Goal: Task Accomplishment & Management: Manage account settings

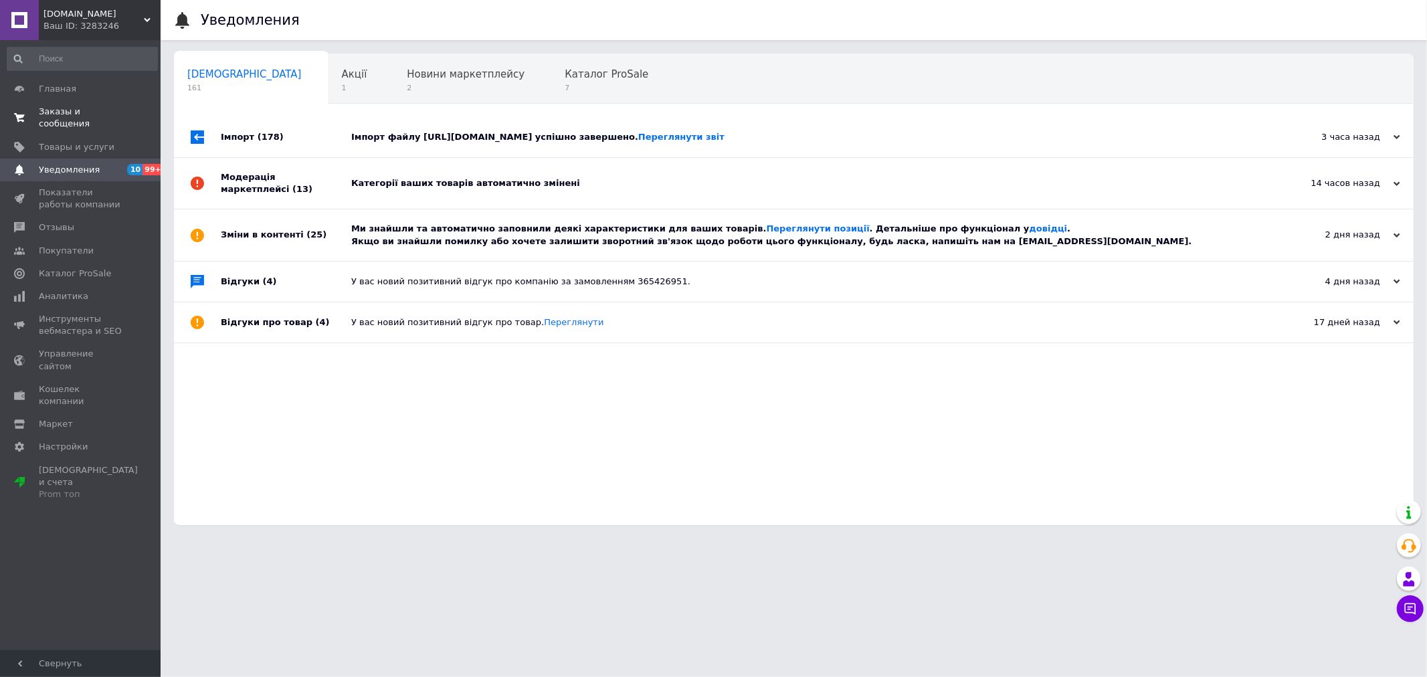
click at [82, 108] on span "Заказы и сообщения" at bounding box center [81, 118] width 85 height 24
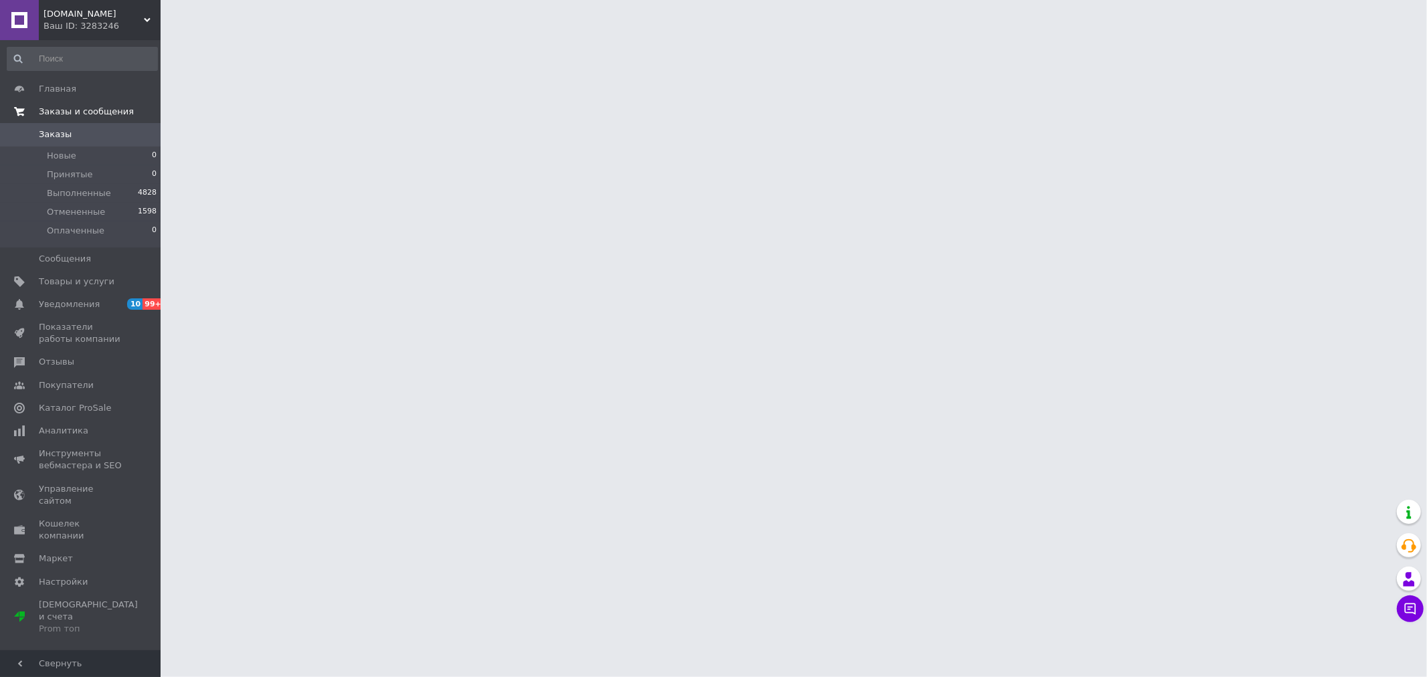
click at [82, 108] on span "Заказы и сообщения" at bounding box center [86, 112] width 95 height 12
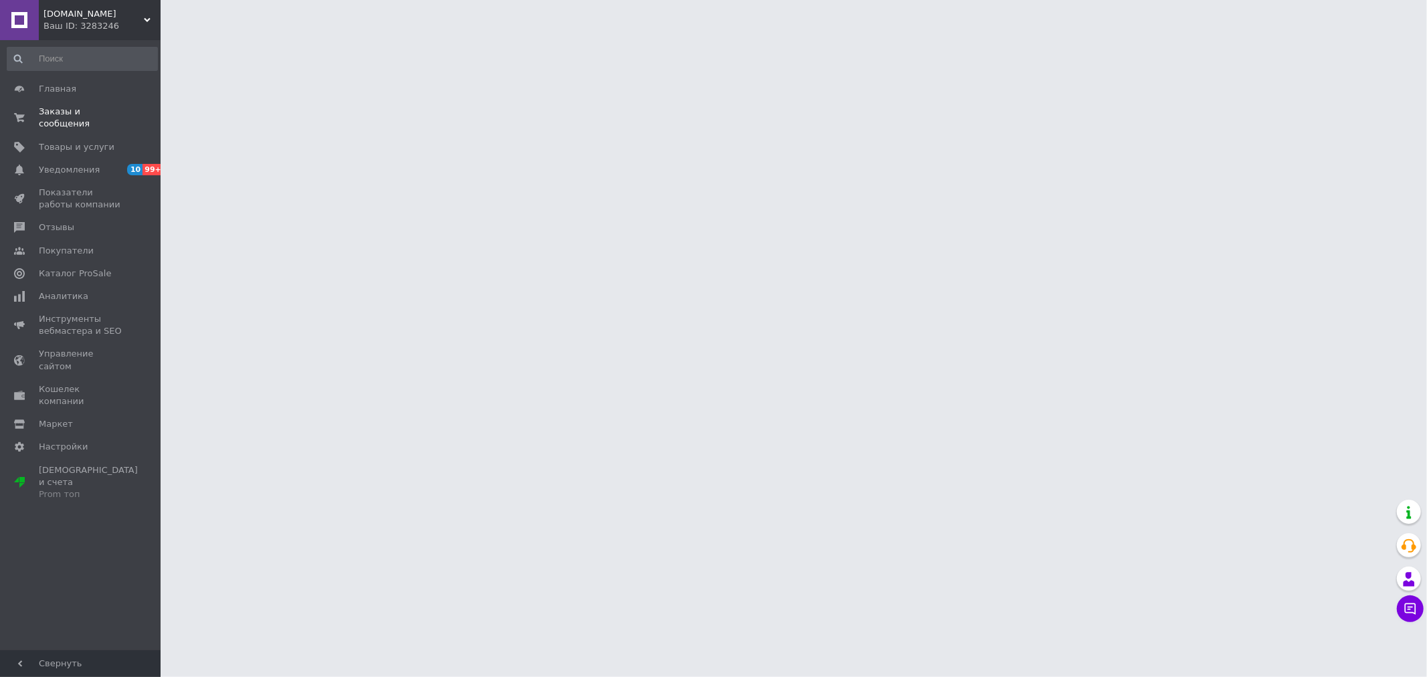
click at [118, 21] on div "Ваш ID: 3283246" at bounding box center [101, 26] width 117 height 12
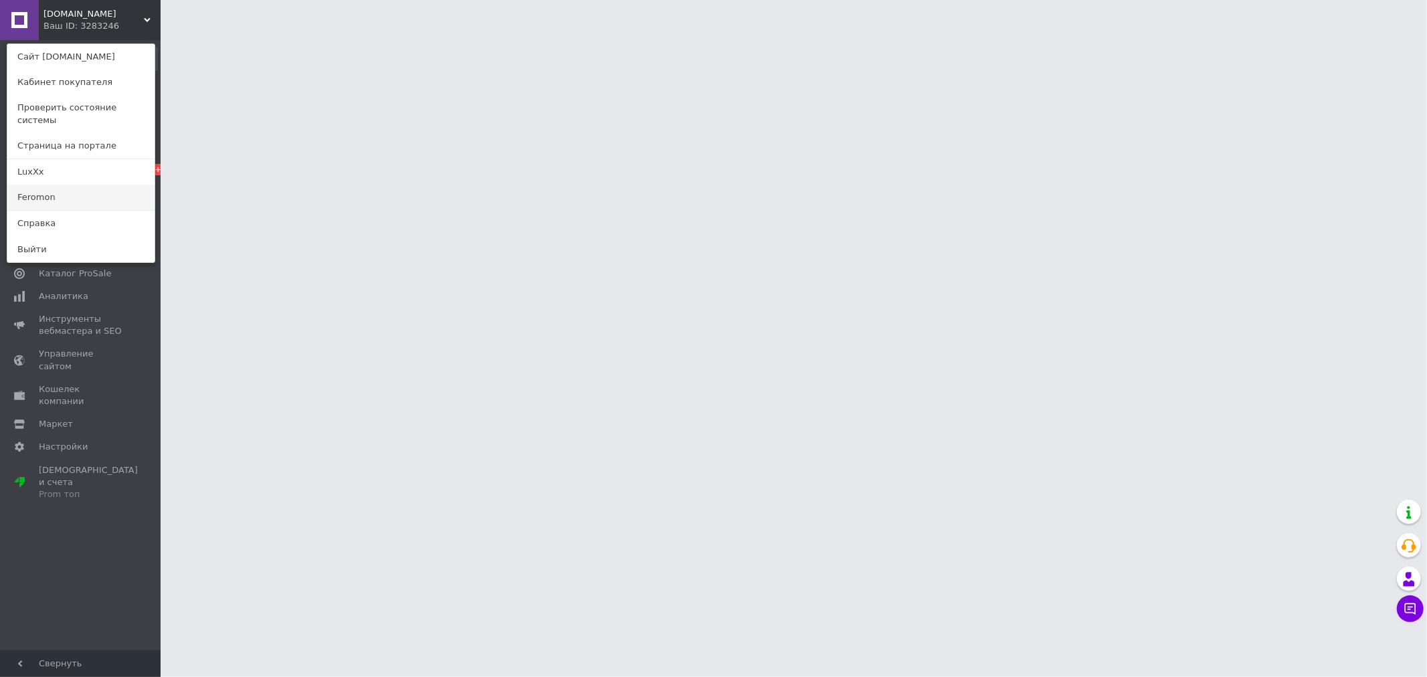
click at [52, 185] on link "Feromon" at bounding box center [80, 197] width 147 height 25
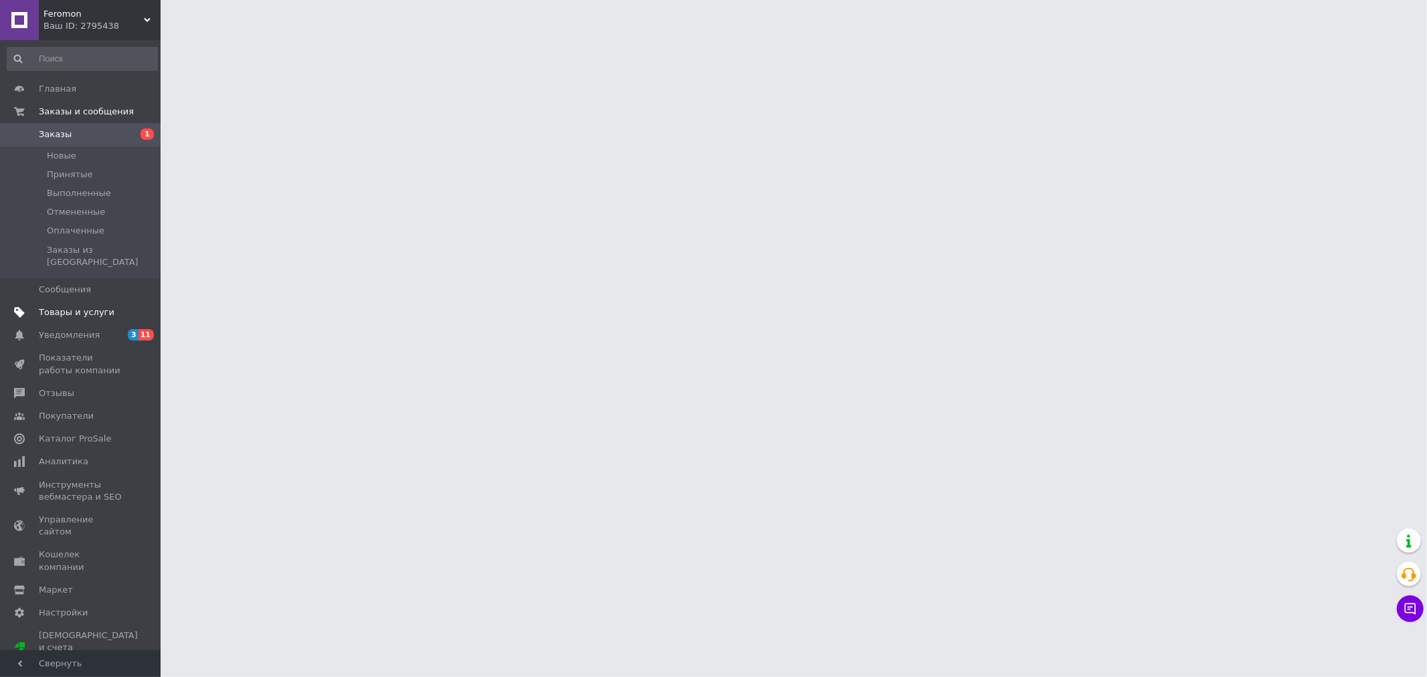
click at [98, 306] on span "Товары и услуги" at bounding box center [77, 312] width 76 height 12
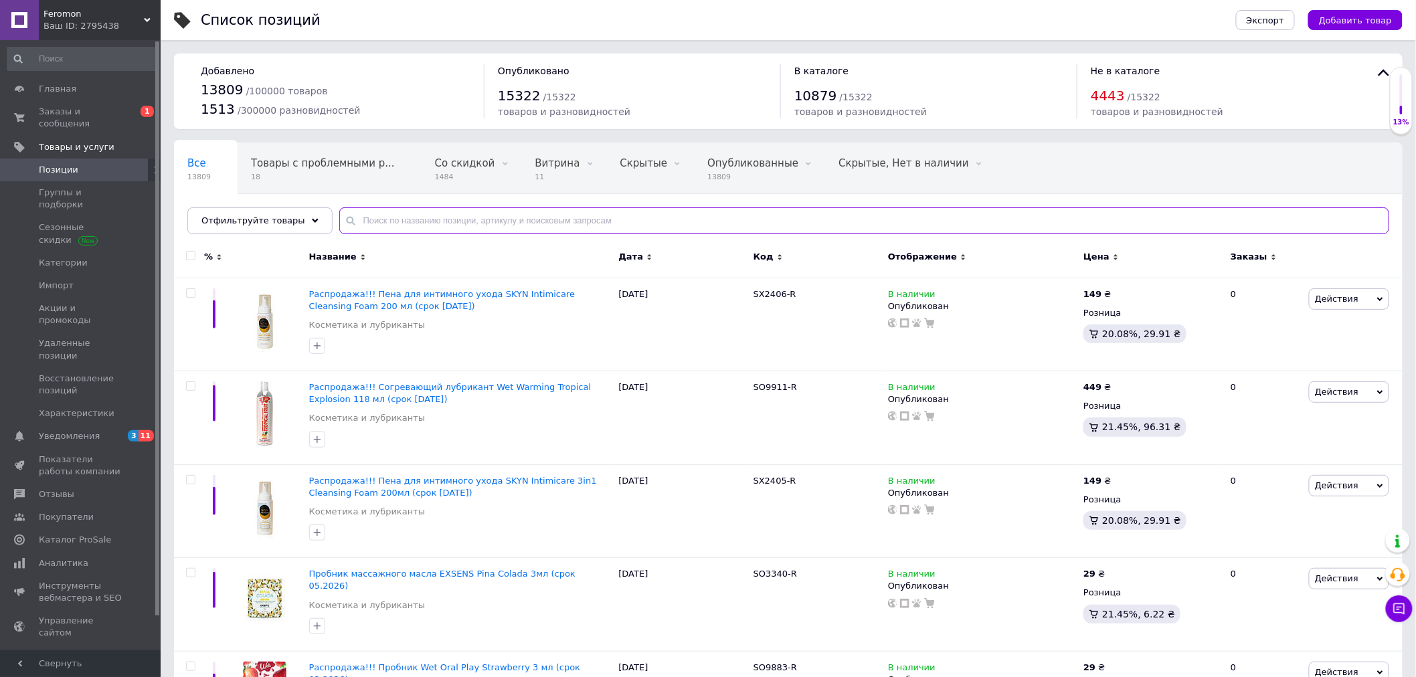
click at [452, 223] on input "text" at bounding box center [864, 220] width 1050 height 27
paste input "130-022"
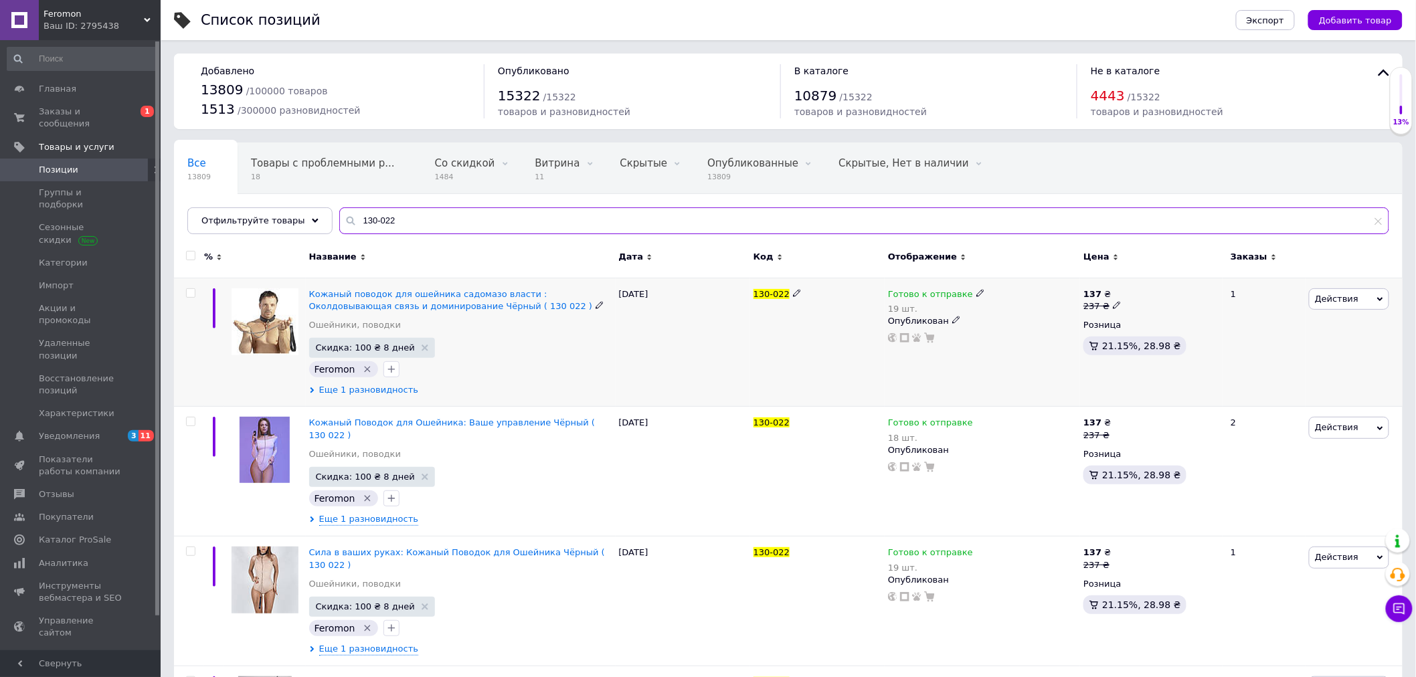
type input "130-022"
click at [363, 390] on span "Еще 1 разновидность" at bounding box center [369, 390] width 100 height 12
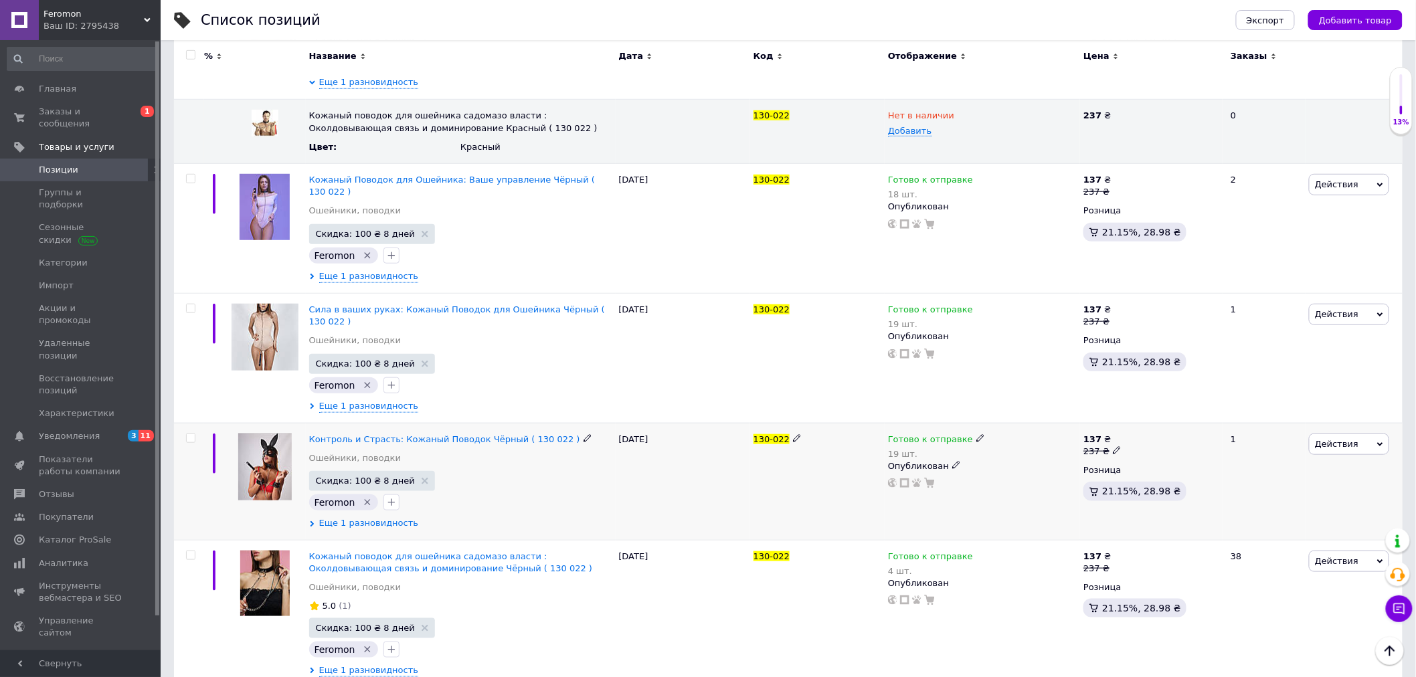
click at [365, 517] on span "Еще 1 разновидность" at bounding box center [369, 523] width 100 height 12
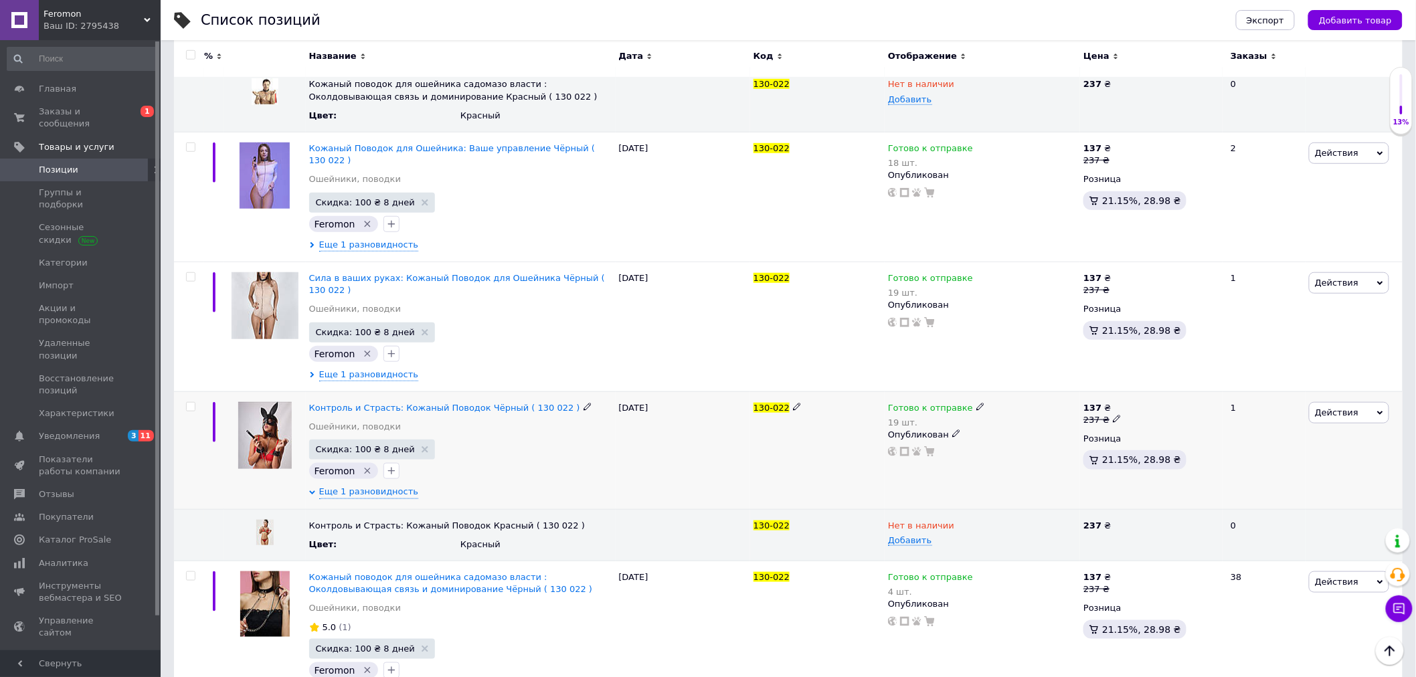
scroll to position [360, 0]
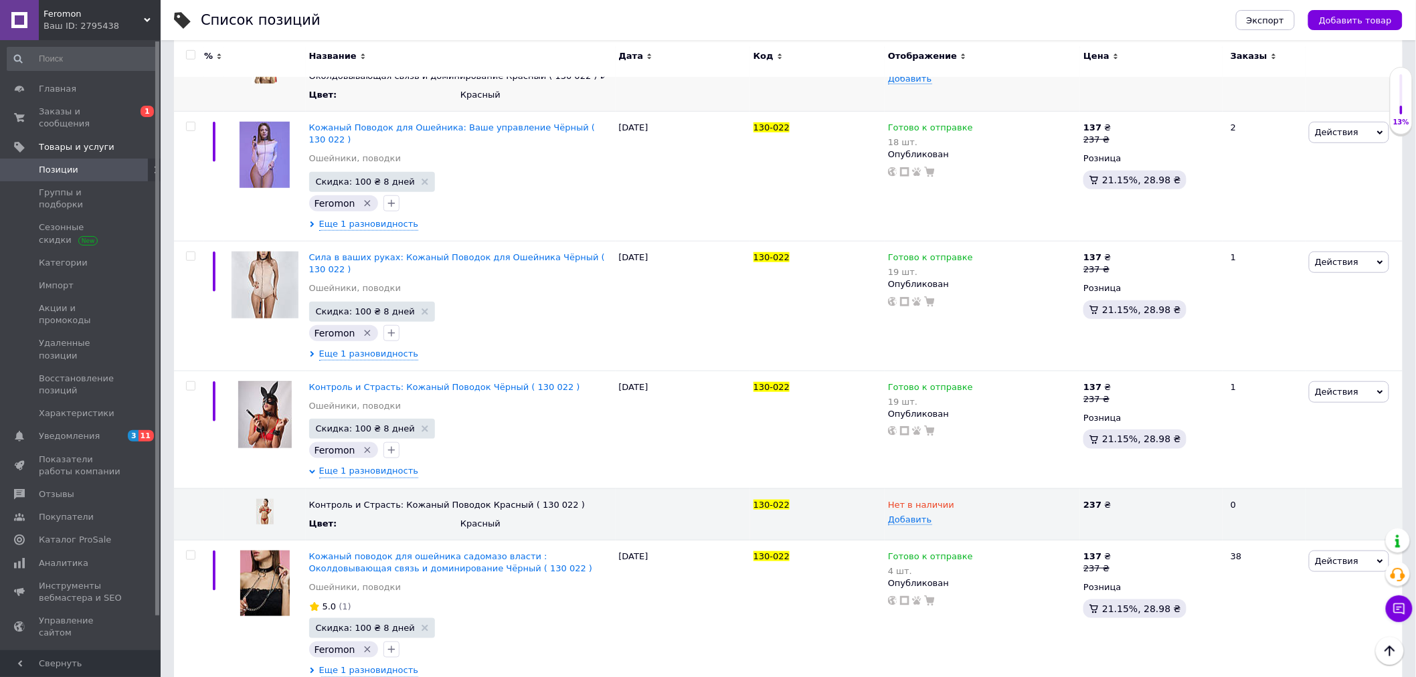
click at [1169, 80] on div "237 ₴" at bounding box center [1151, 80] width 143 height 64
click at [114, 430] on span "Уведомления" at bounding box center [81, 436] width 85 height 12
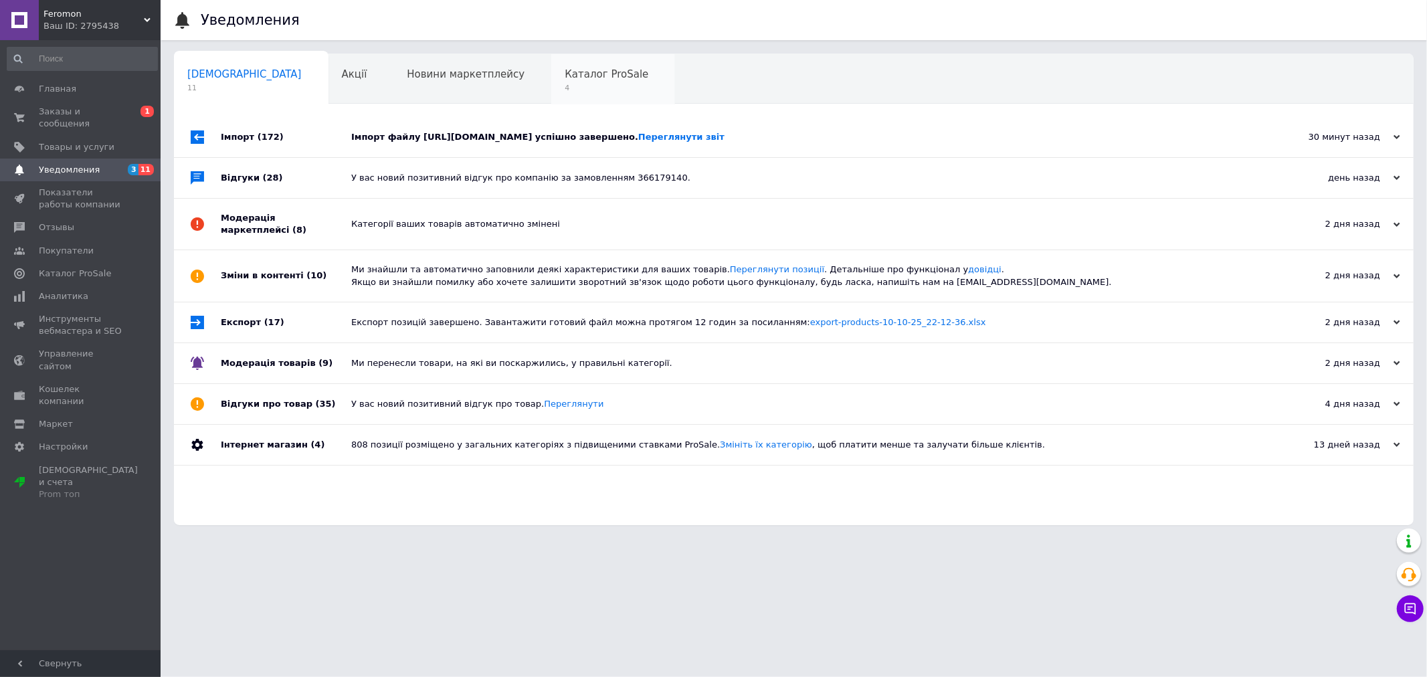
click at [565, 68] on span "Каталог ProSale" at bounding box center [607, 74] width 84 height 12
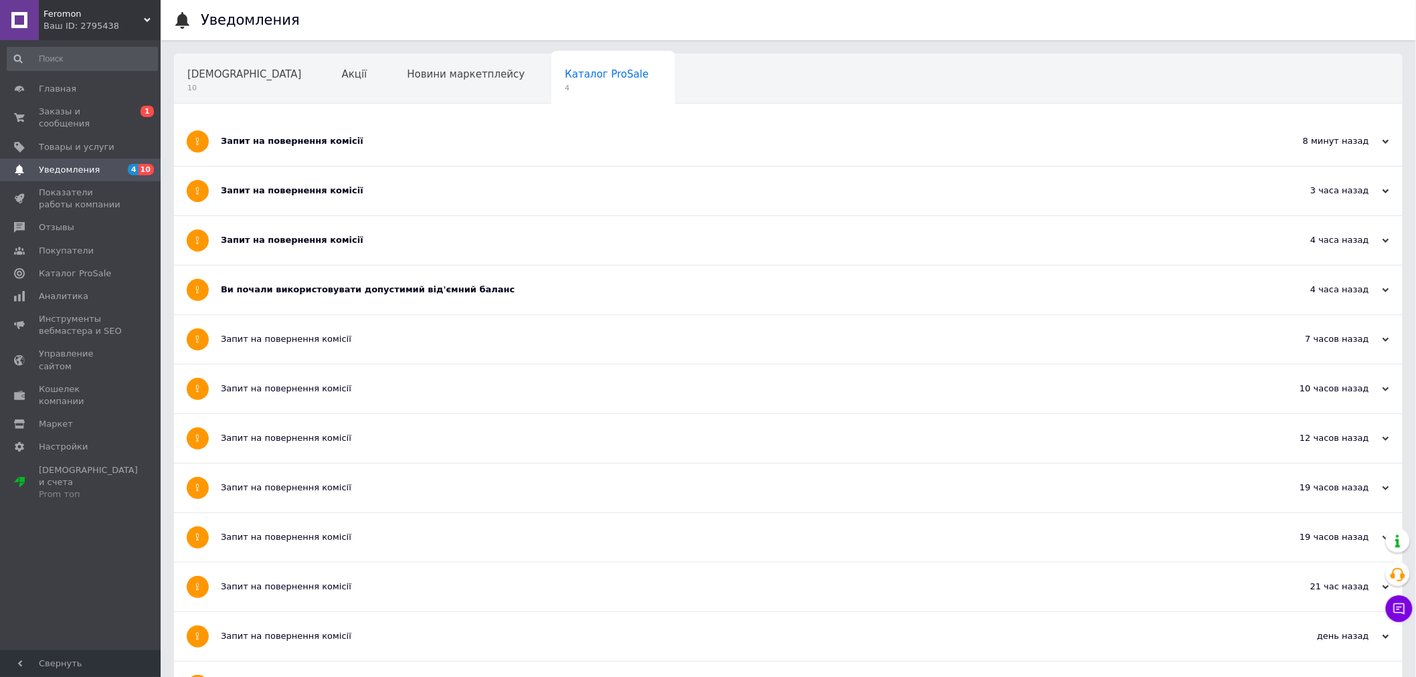
click at [402, 141] on div "Запит на повернення комісії" at bounding box center [738, 141] width 1034 height 12
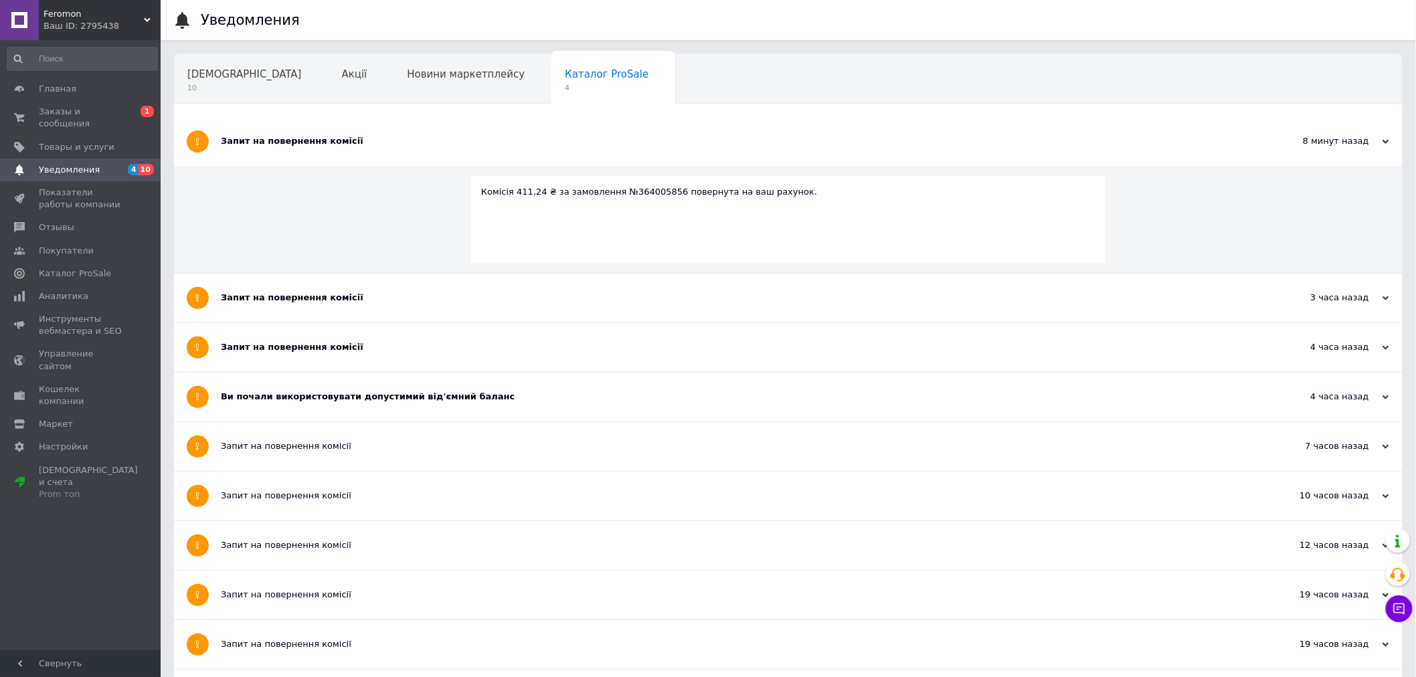
click at [365, 310] on div "Запит на повернення комісії" at bounding box center [738, 298] width 1034 height 49
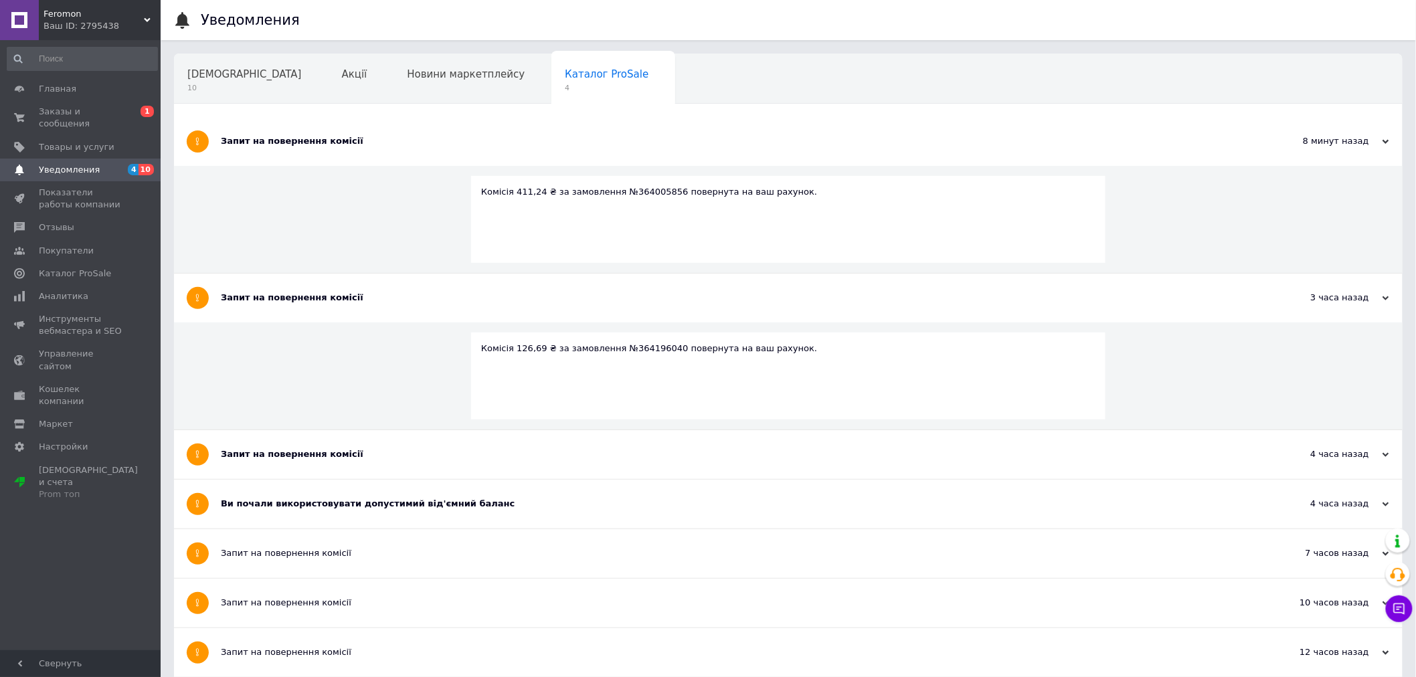
click at [389, 438] on div "Запит на повернення комісії" at bounding box center [738, 454] width 1034 height 49
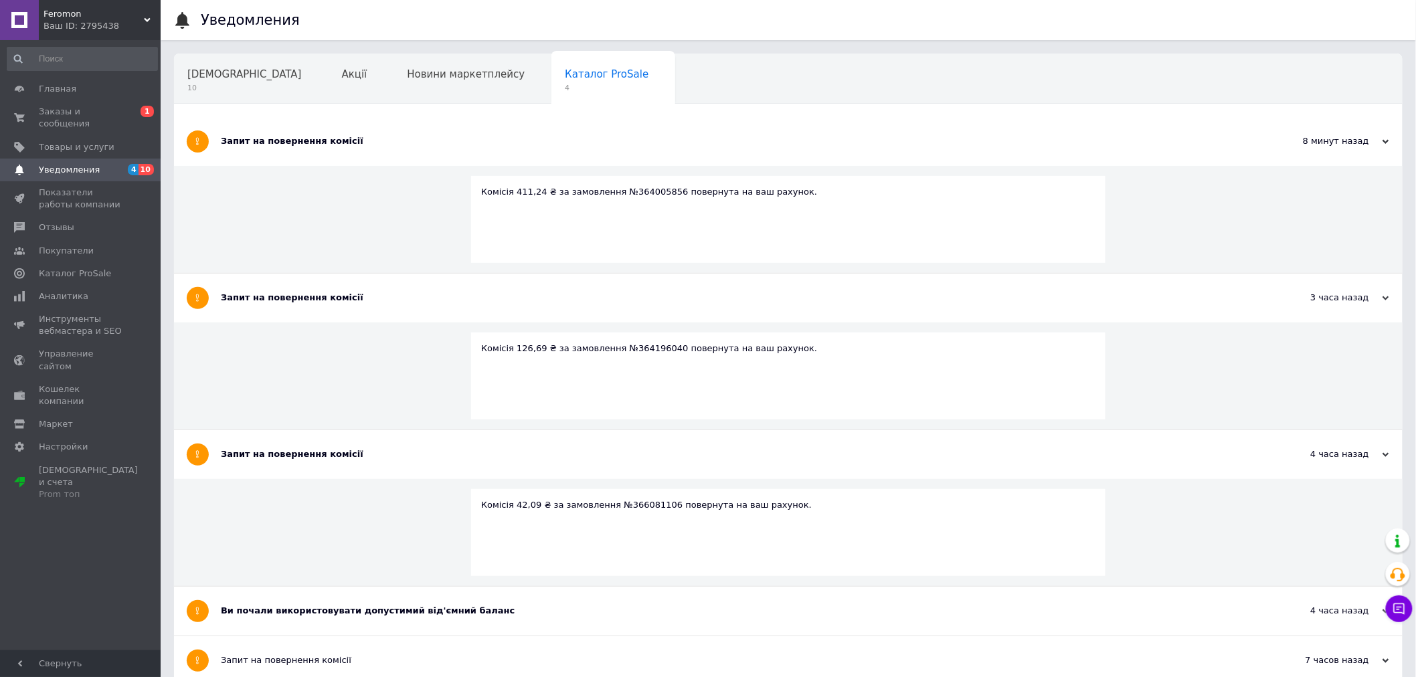
drag, startPoint x: 422, startPoint y: 597, endPoint x: 420, endPoint y: 583, distance: 14.1
click at [422, 598] on div "Ви почали використовувати допустимий від'ємний баланс" at bounding box center [738, 611] width 1034 height 49
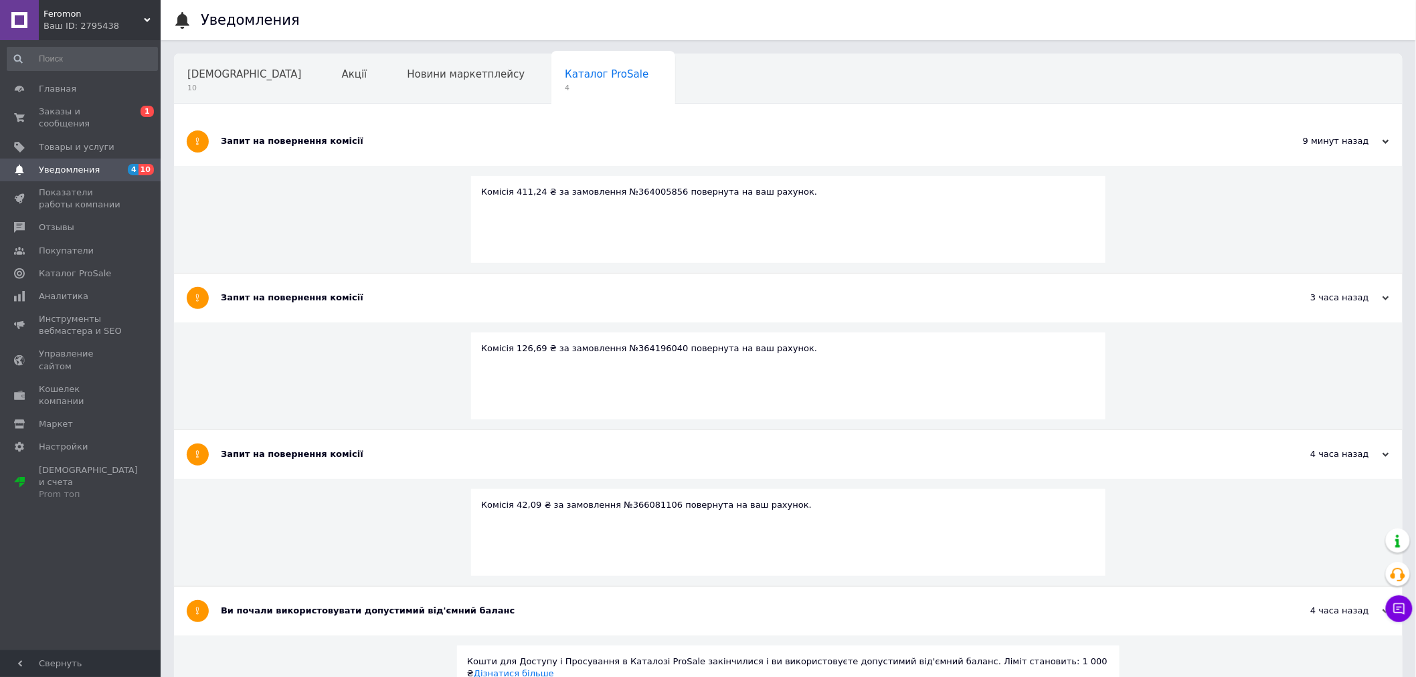
scroll to position [223, 0]
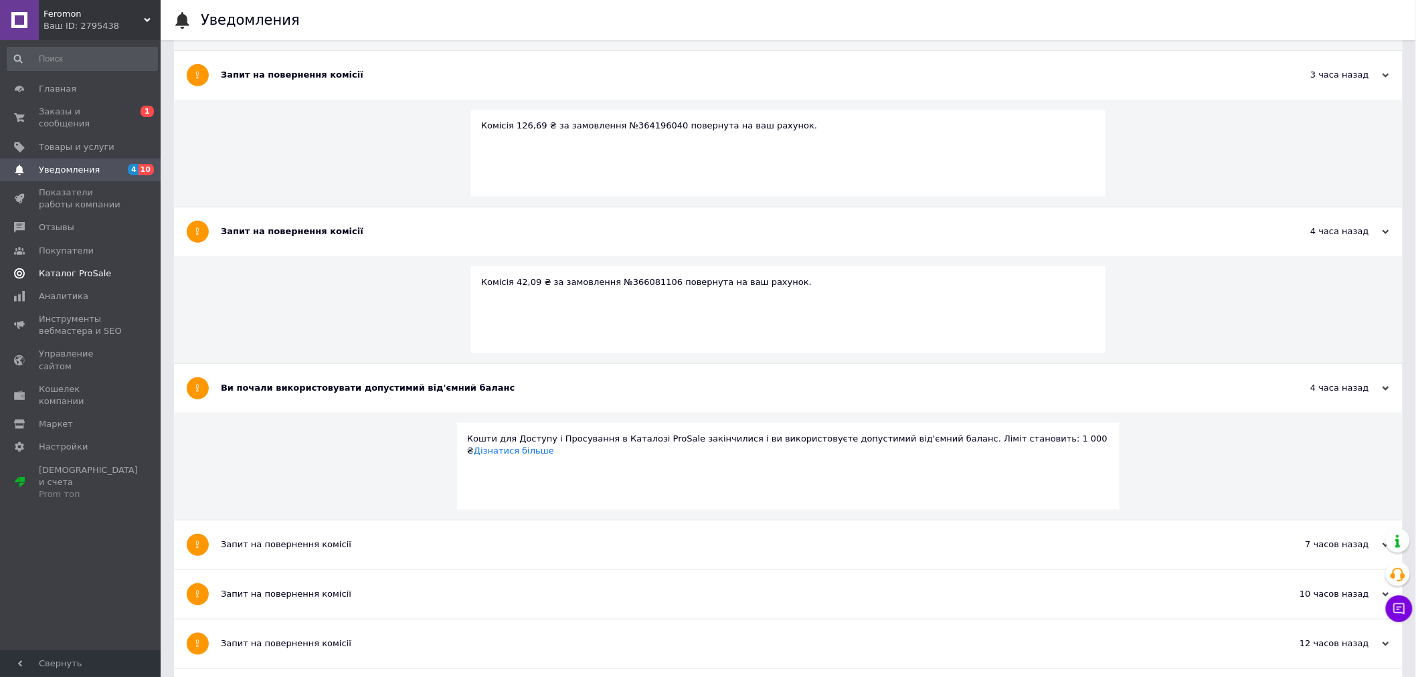
click at [90, 268] on span "Каталог ProSale" at bounding box center [75, 274] width 72 height 12
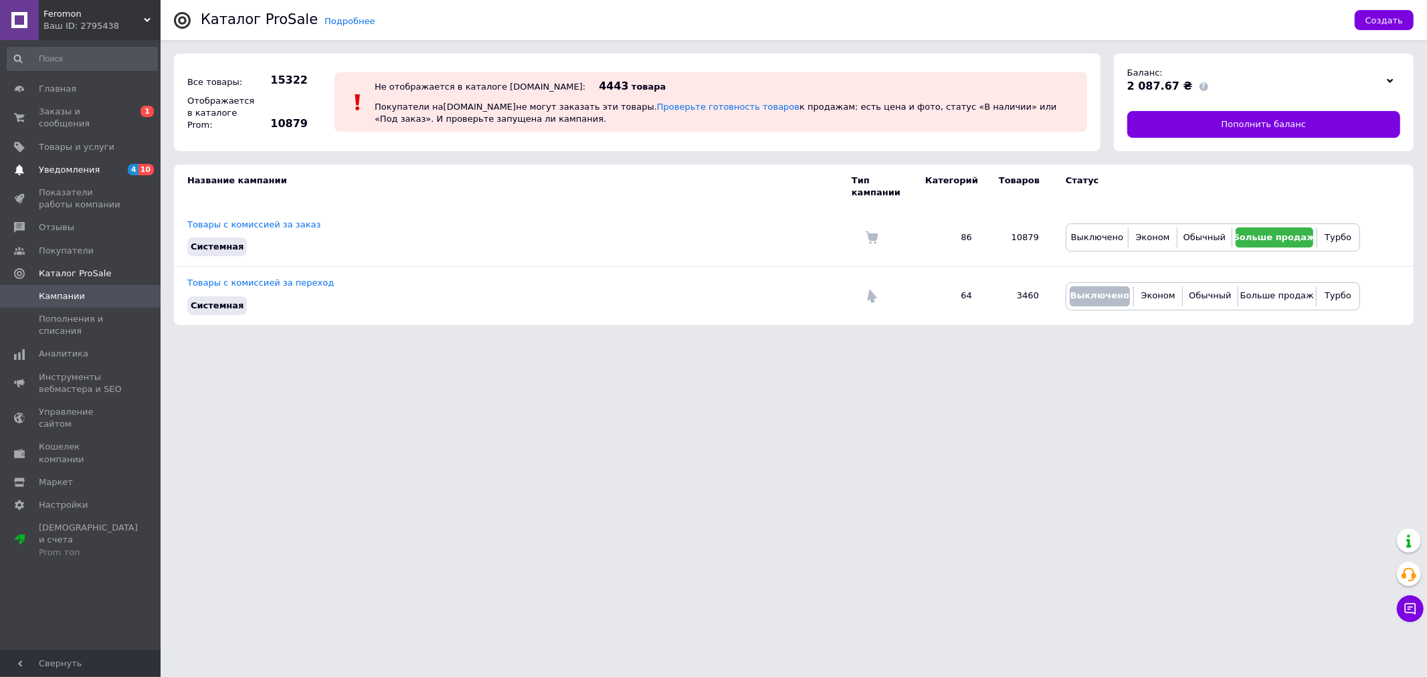
click at [136, 164] on span "4" at bounding box center [133, 169] width 11 height 11
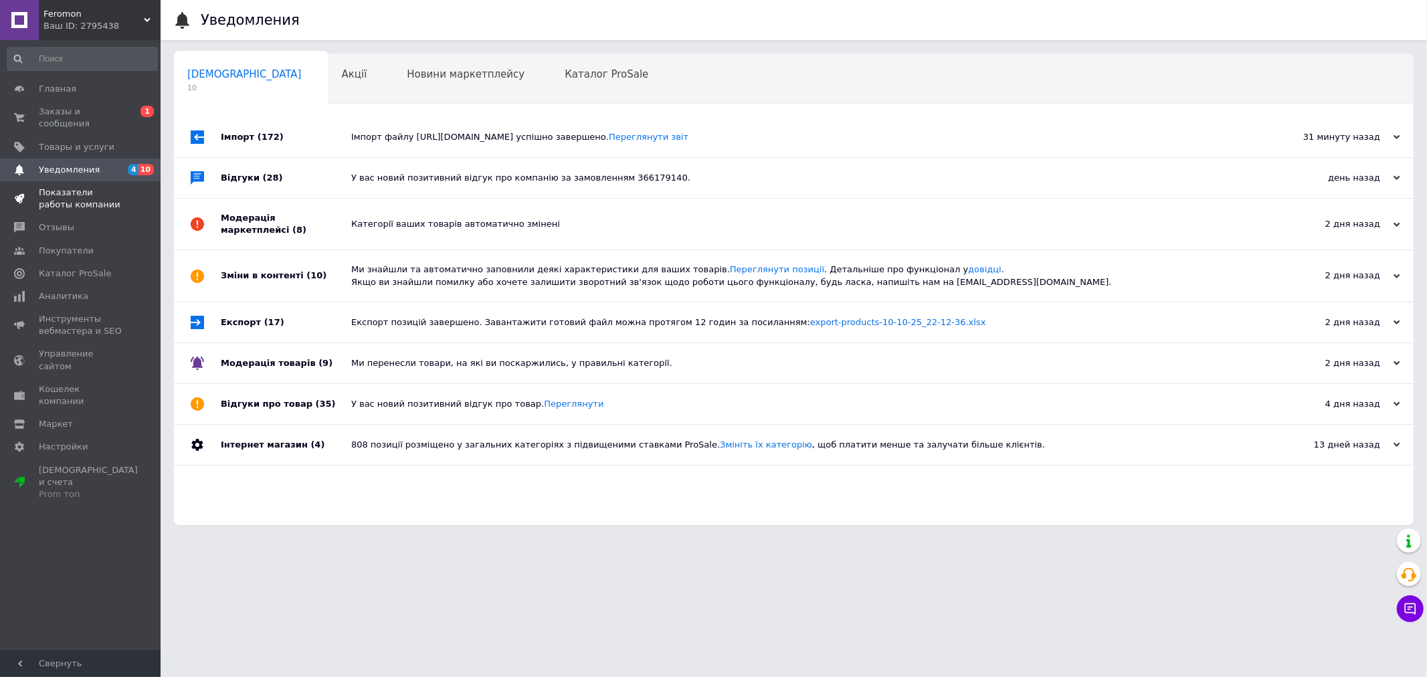
click at [95, 187] on span "Показатели работы компании" at bounding box center [81, 199] width 85 height 24
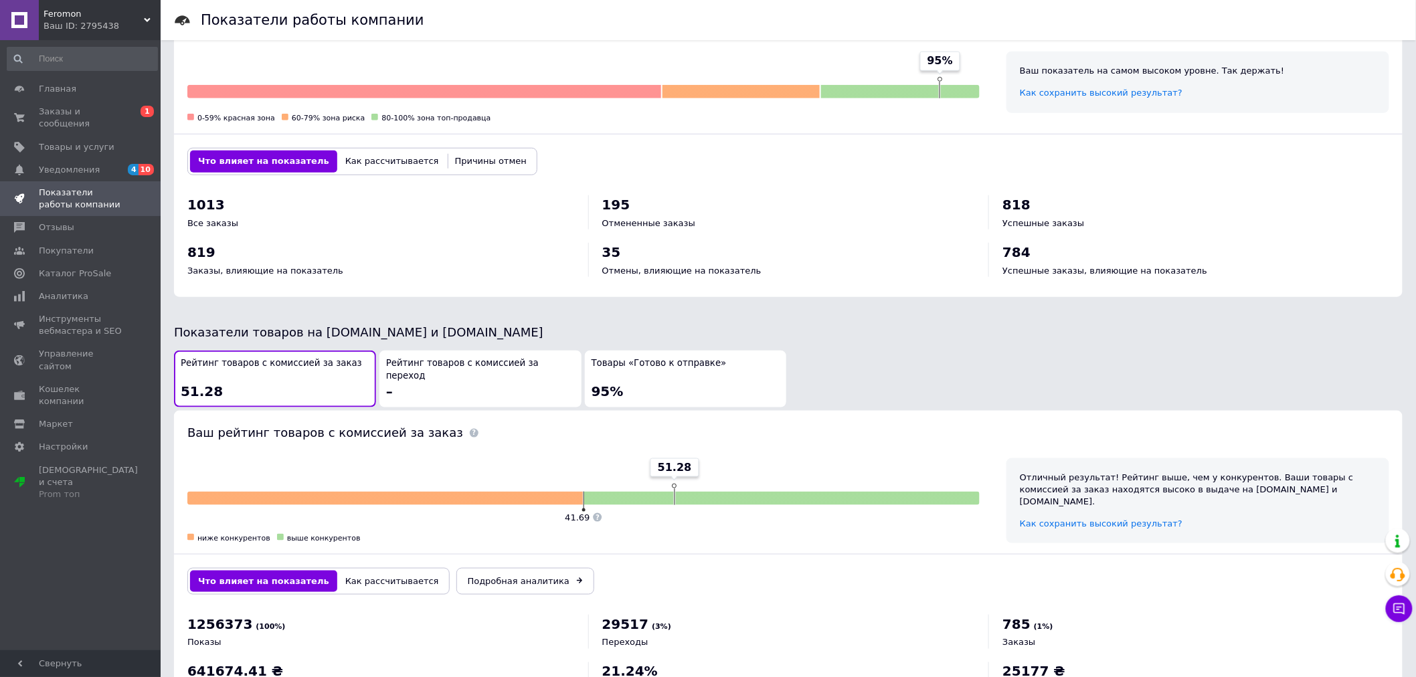
scroll to position [484, 0]
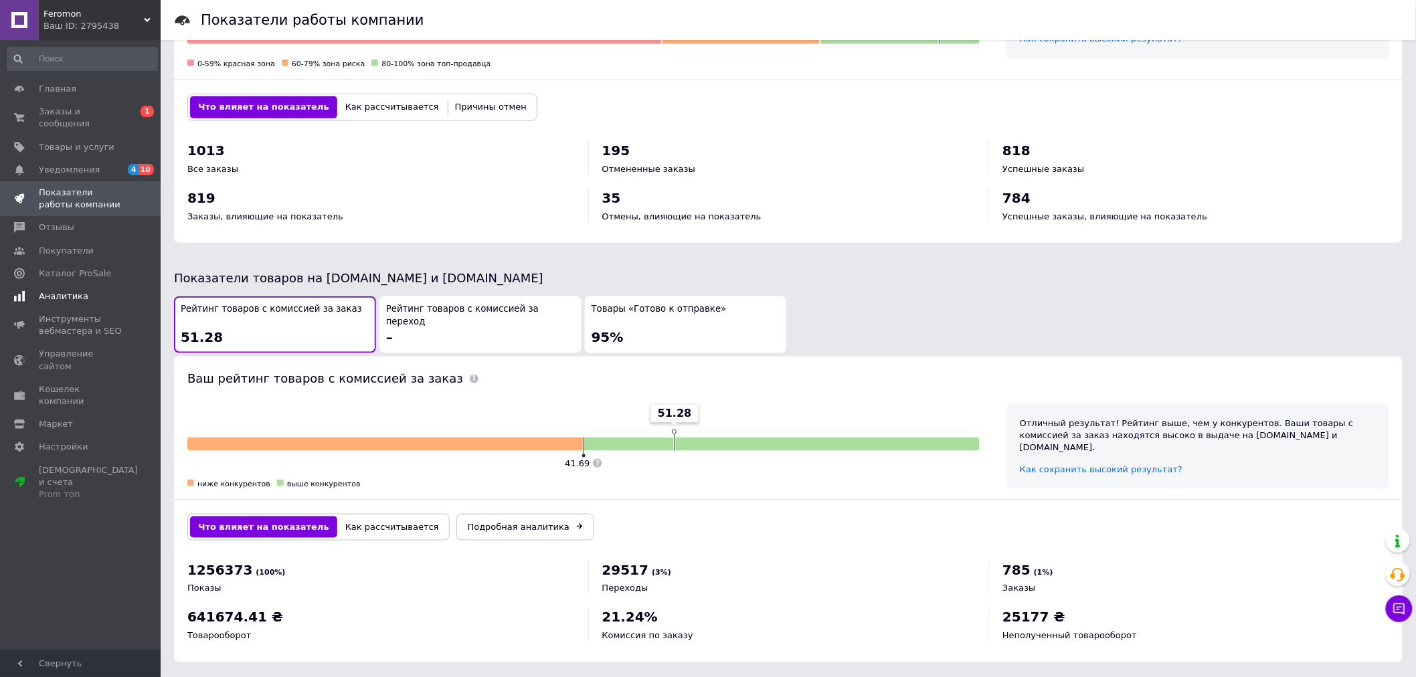
click at [98, 292] on link "Аналитика" at bounding box center [82, 296] width 165 height 23
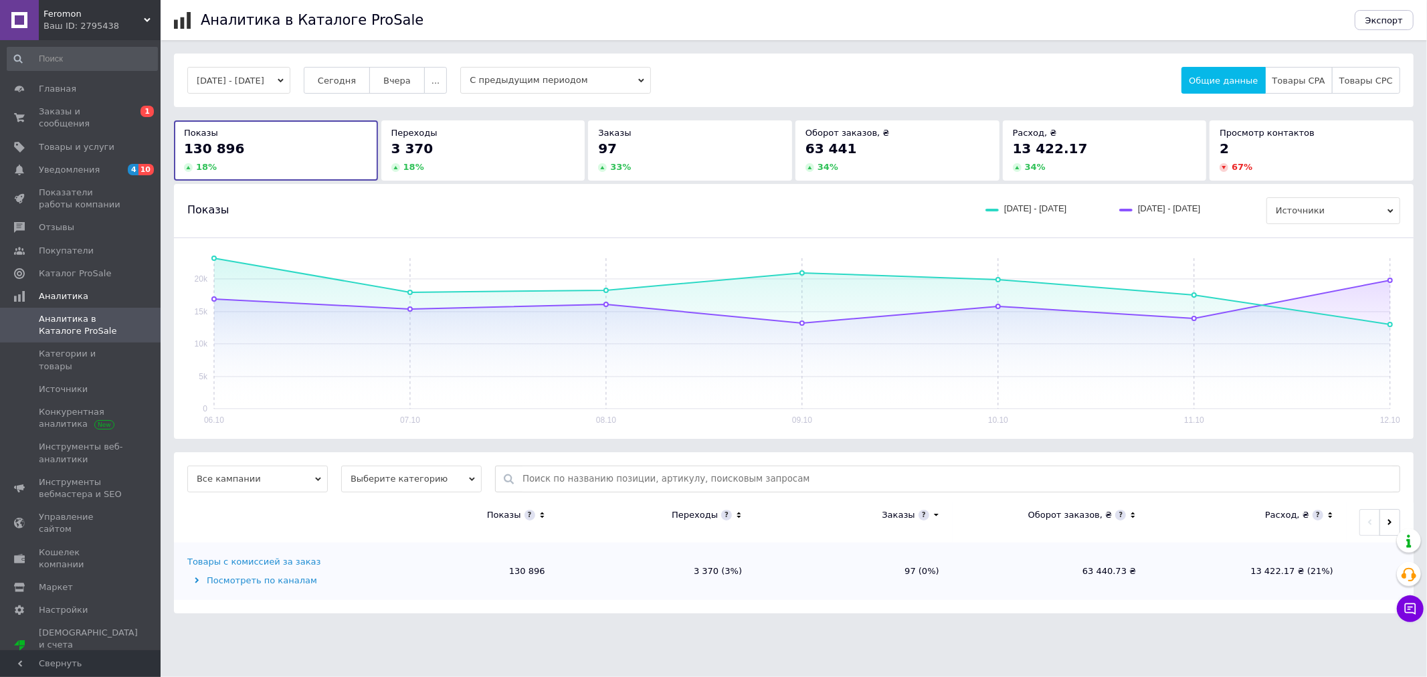
drag, startPoint x: 609, startPoint y: 209, endPoint x: 533, endPoint y: 161, distance: 90.2
click at [608, 209] on div "Показы [DATE] - [DATE] [DATE] - [DATE] Источники" at bounding box center [793, 210] width 1213 height 27
click at [532, 161] on div "3 370 18 %" at bounding box center [483, 156] width 184 height 34
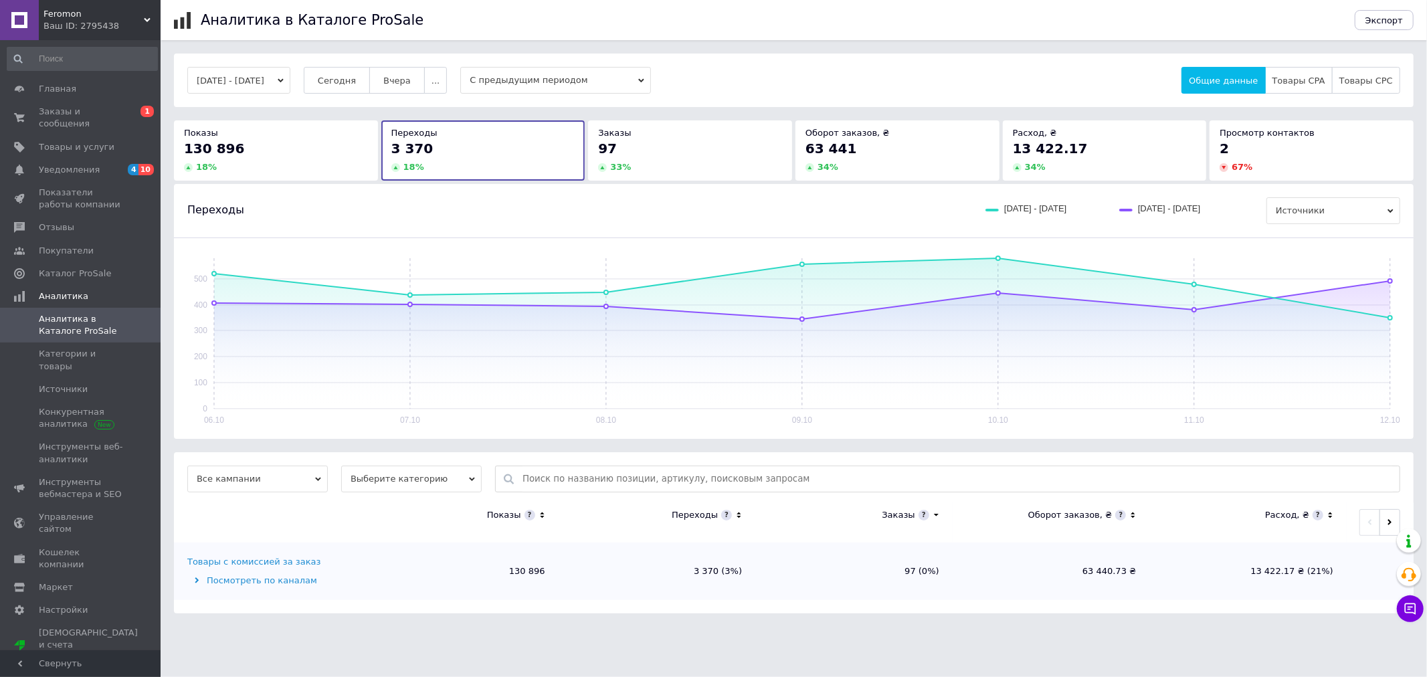
click at [676, 150] on div "97" at bounding box center [690, 148] width 184 height 19
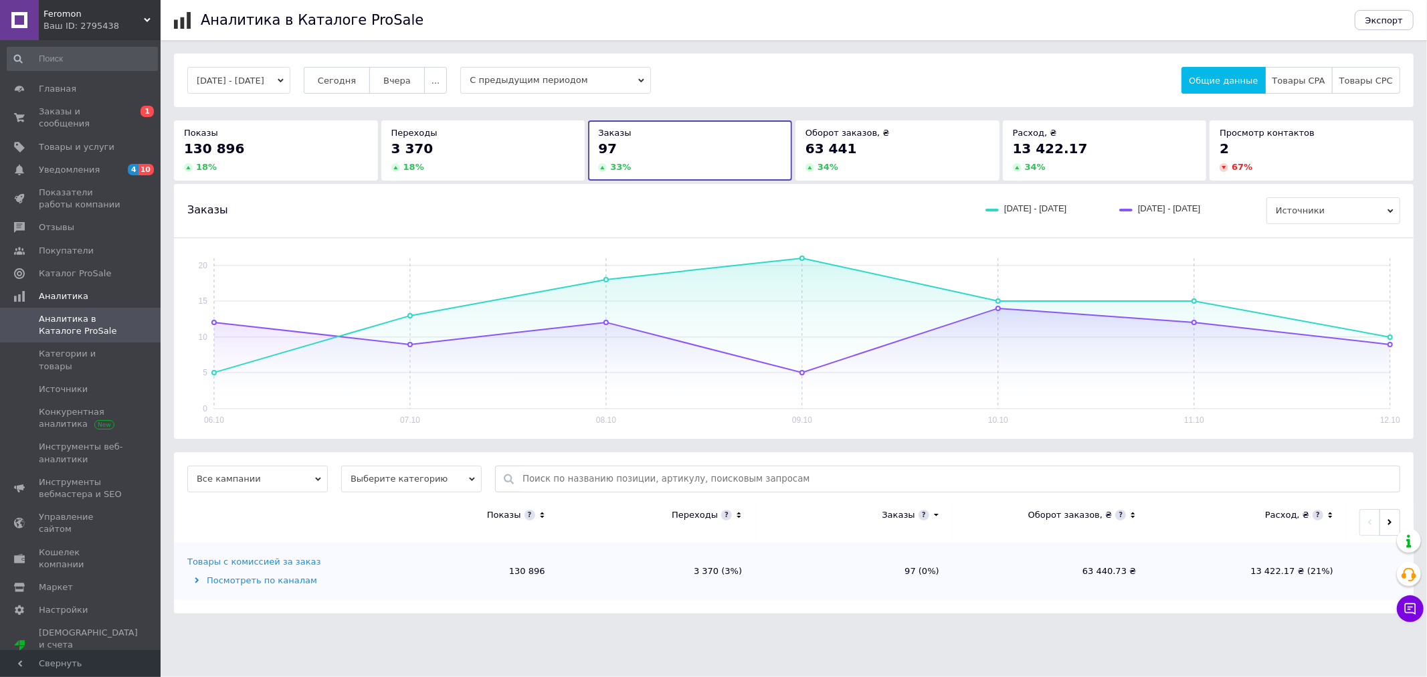
click at [854, 153] on div "63 441" at bounding box center [898, 148] width 184 height 19
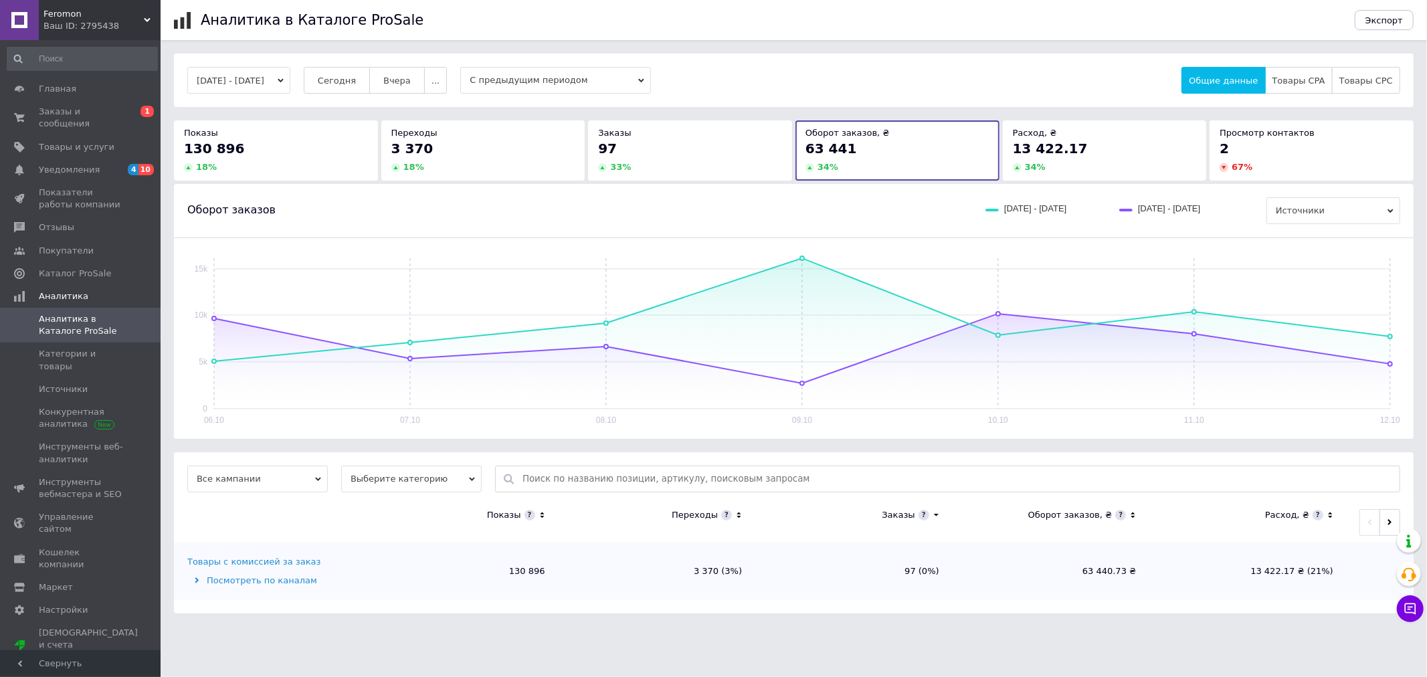
click at [994, 149] on div "Оборот заказов, ₴ 63 441 34 %" at bounding box center [898, 150] width 204 height 60
click at [1042, 151] on span "13 422.17" at bounding box center [1050, 149] width 75 height 16
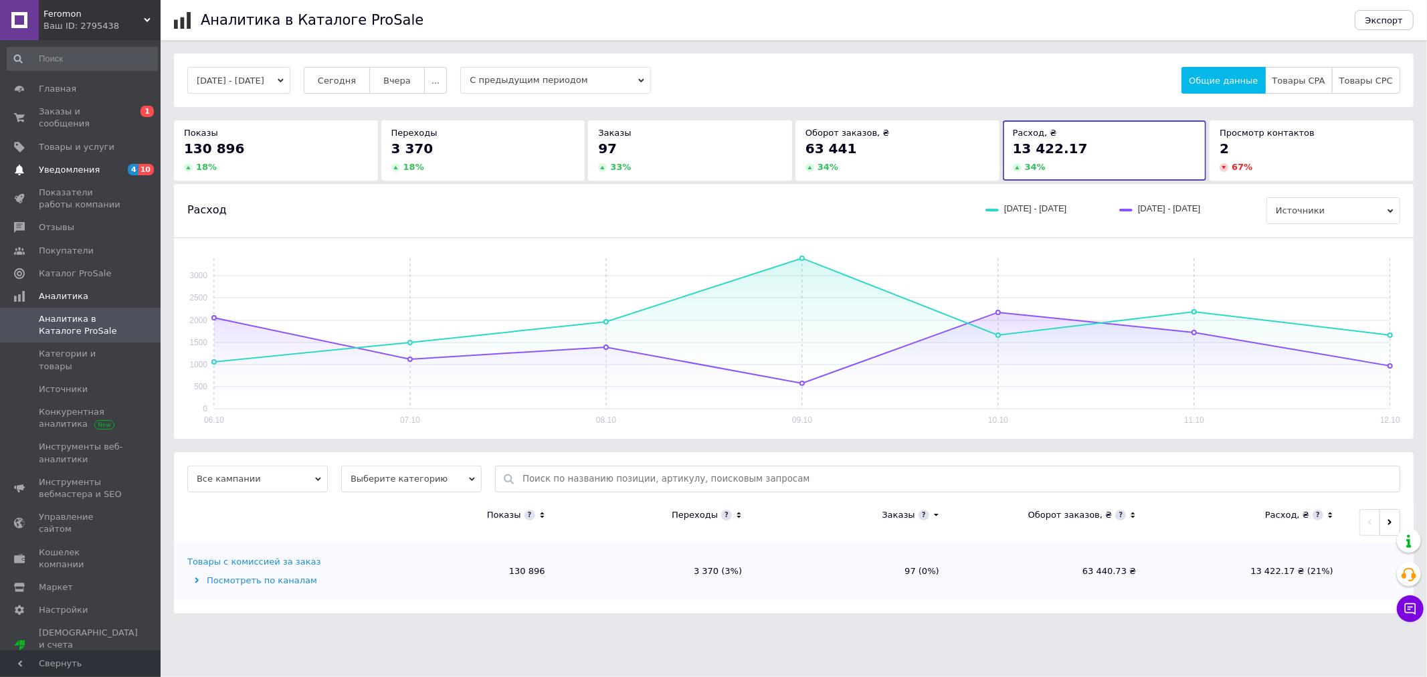
click at [88, 164] on span "Уведомления" at bounding box center [69, 170] width 61 height 12
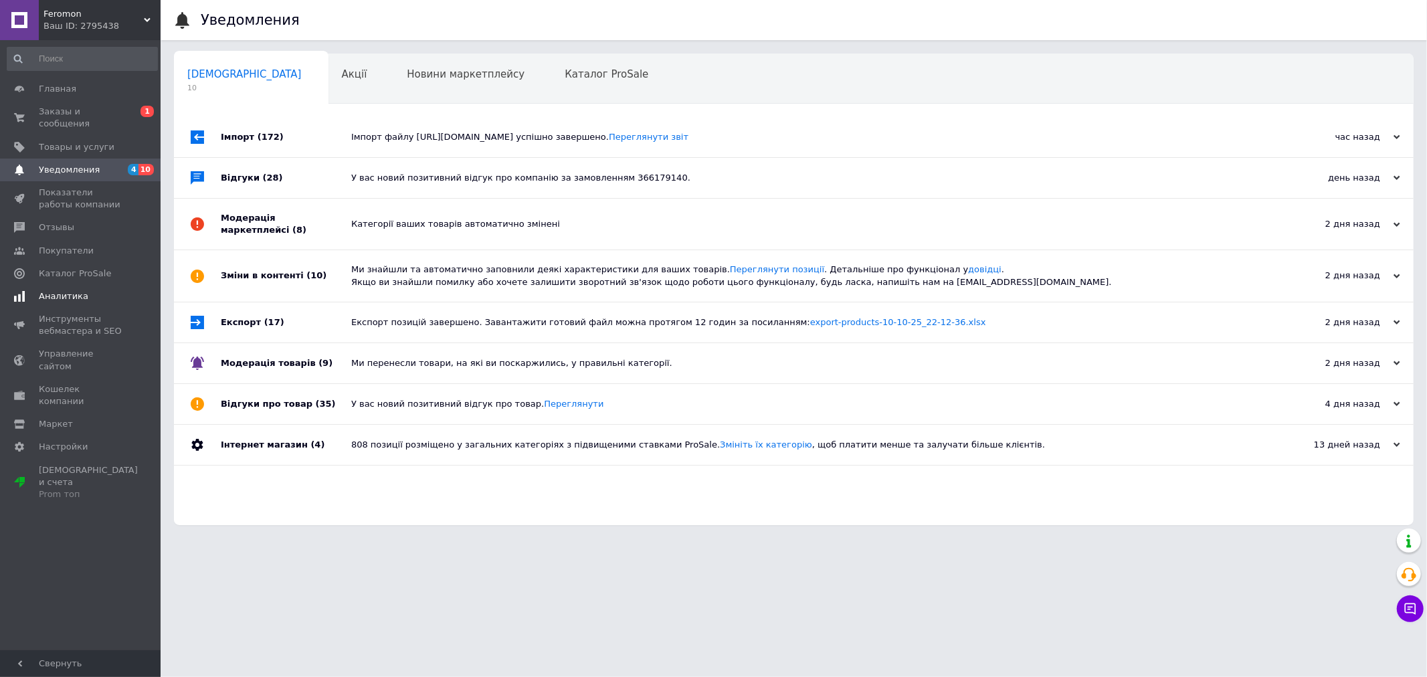
click at [64, 290] on span "Аналитика" at bounding box center [64, 296] width 50 height 12
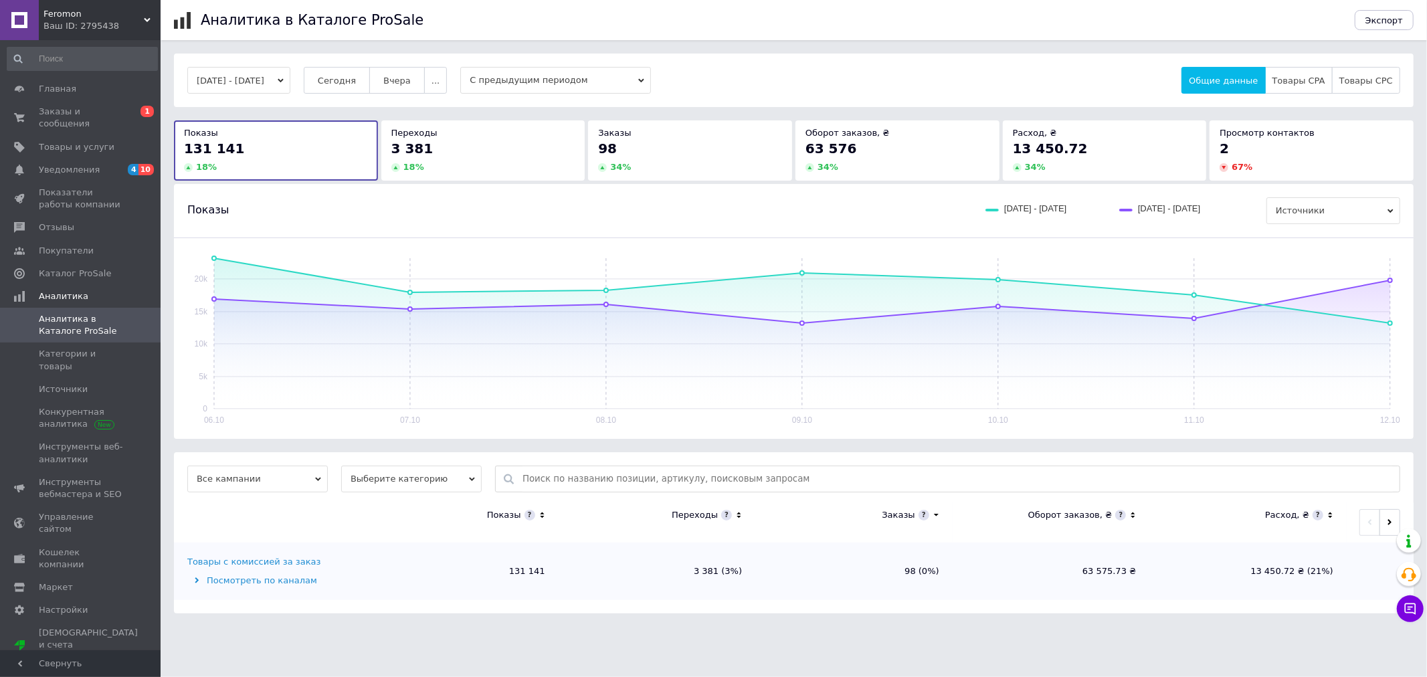
click at [484, 159] on div "3 381 18 %" at bounding box center [483, 156] width 184 height 34
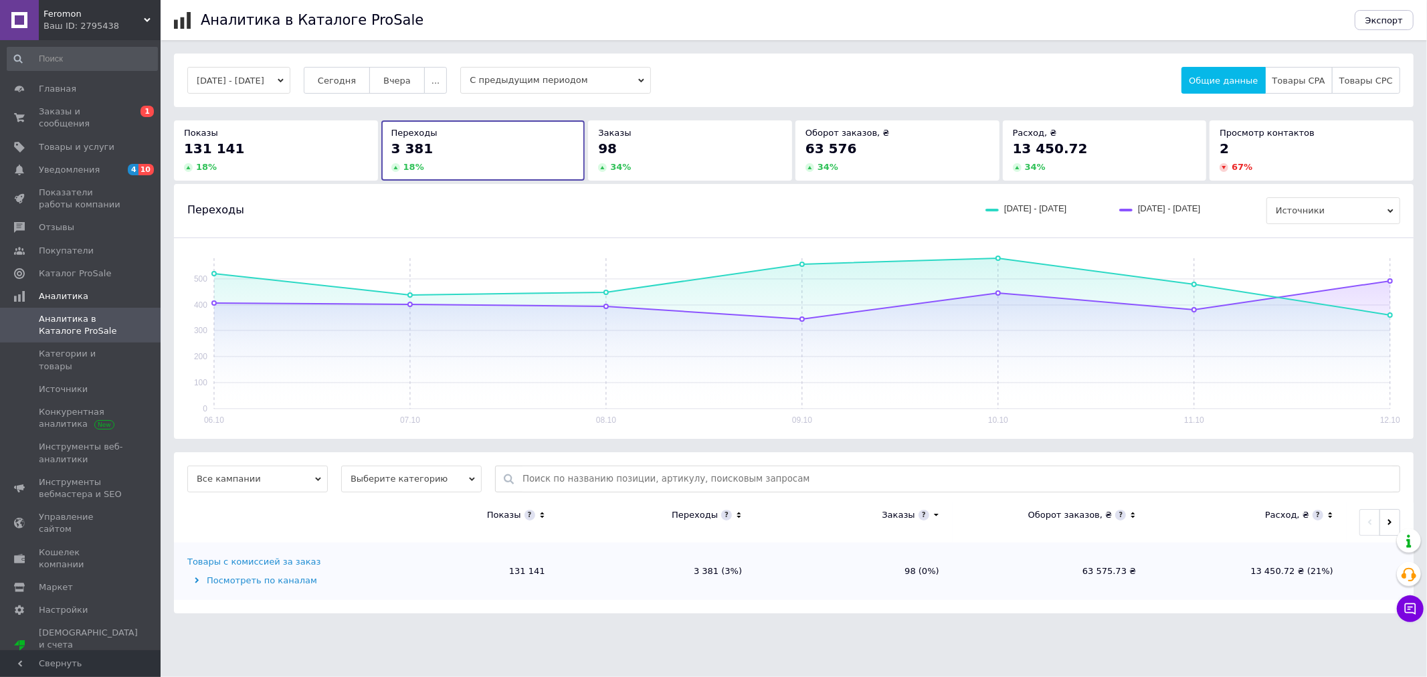
click at [660, 164] on div "34 %" at bounding box center [690, 167] width 184 height 12
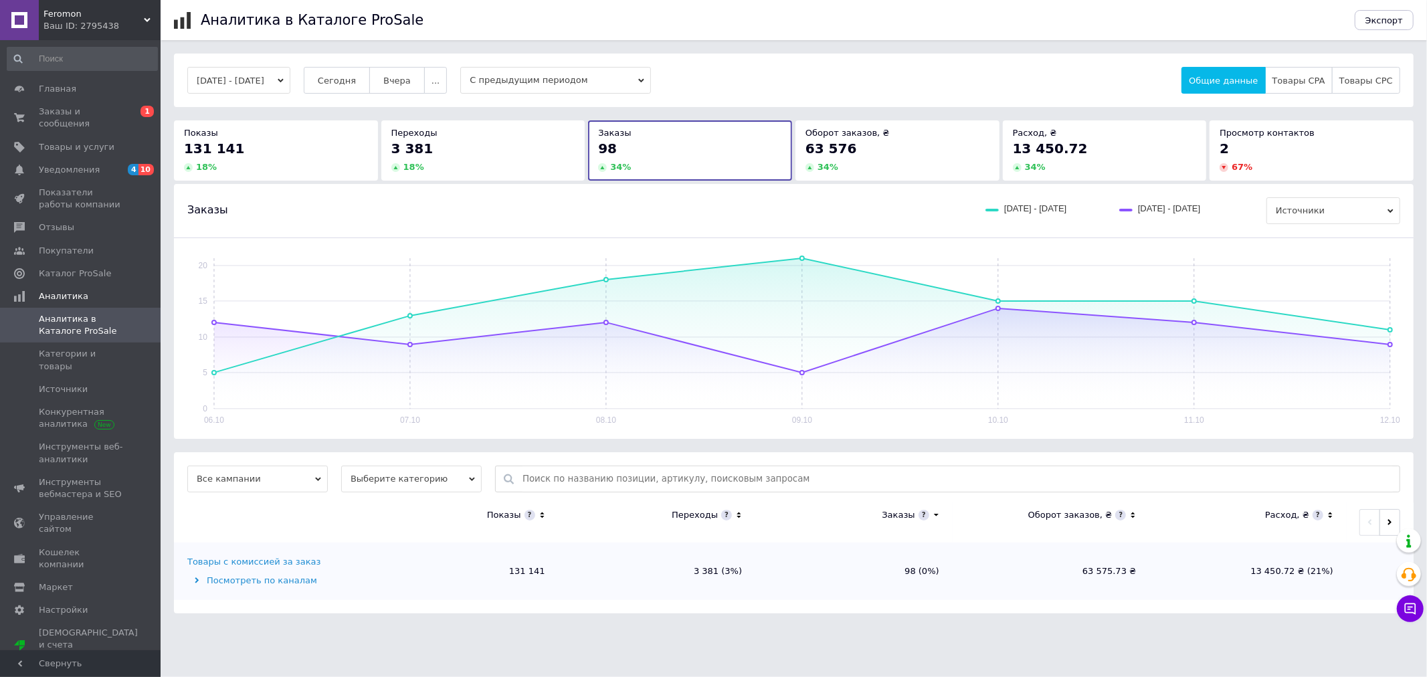
click at [885, 164] on div "34 %" at bounding box center [898, 167] width 184 height 12
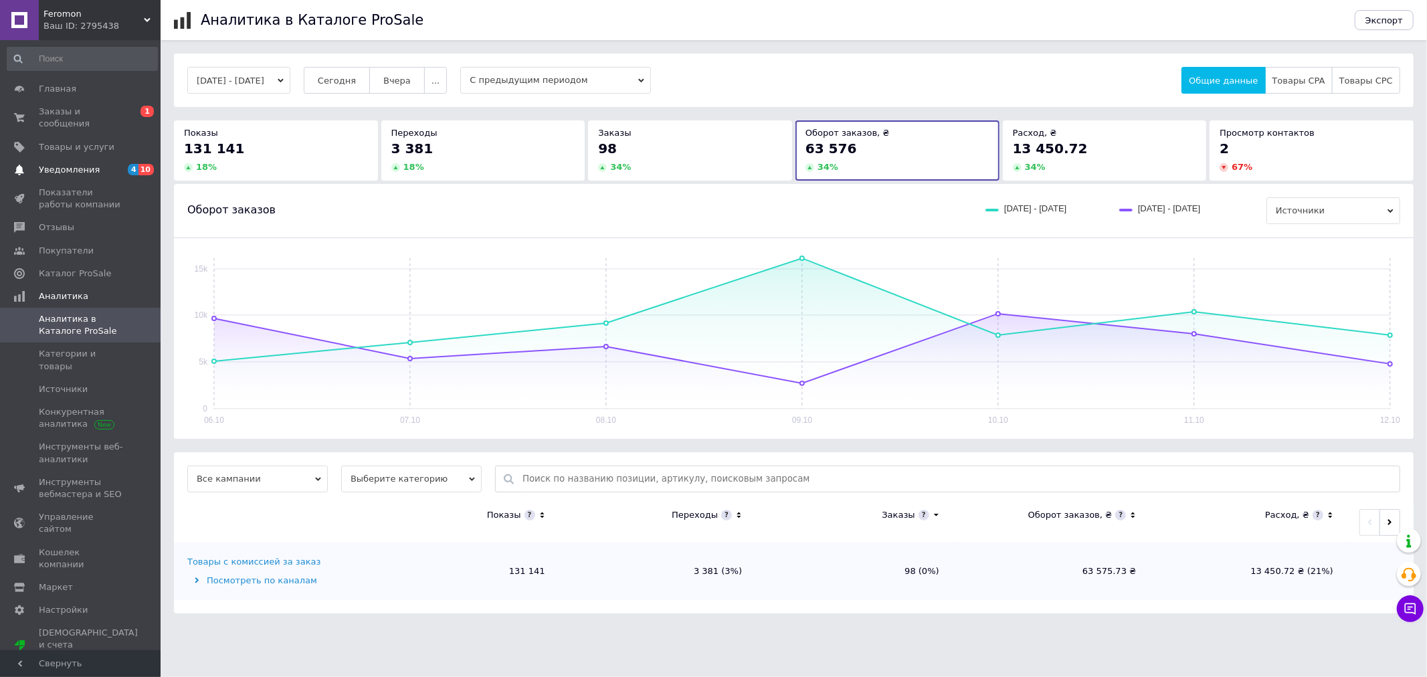
click at [98, 159] on link "Уведомления 4 10" at bounding box center [82, 170] width 165 height 23
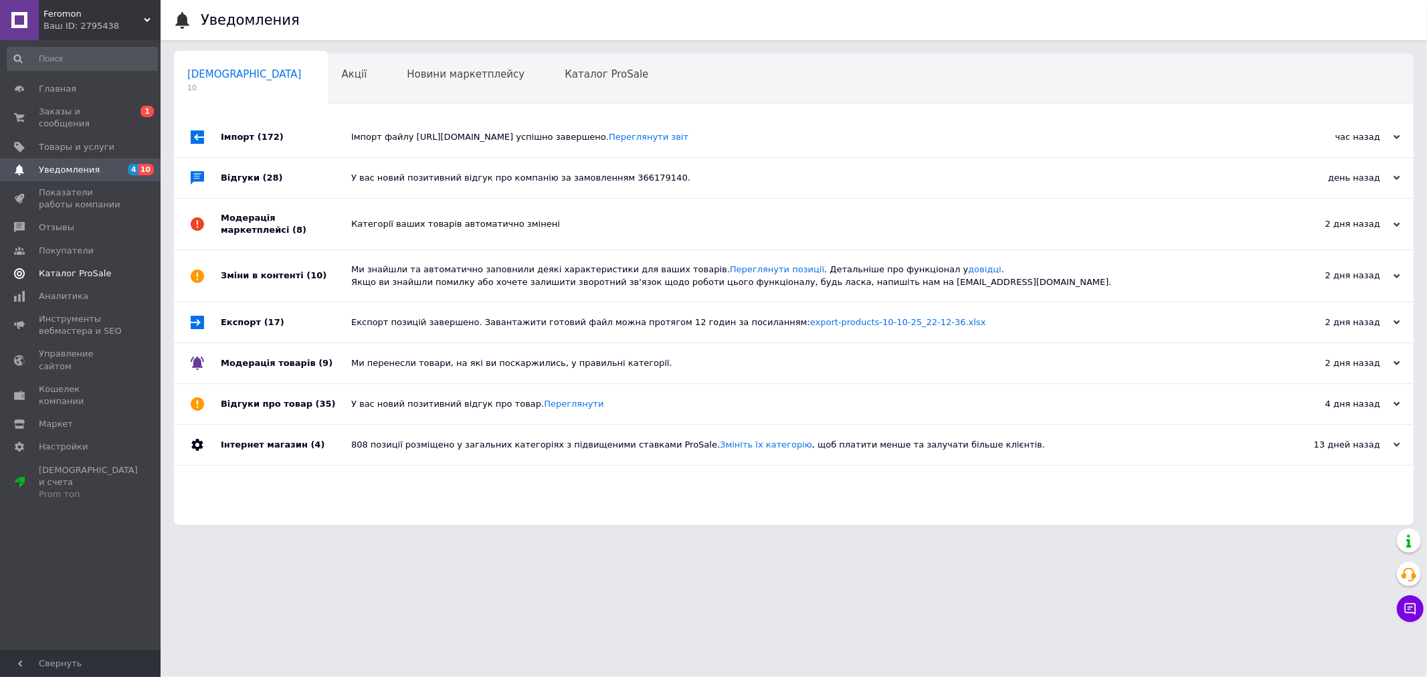
click at [92, 268] on span "Каталог ProSale" at bounding box center [75, 274] width 72 height 12
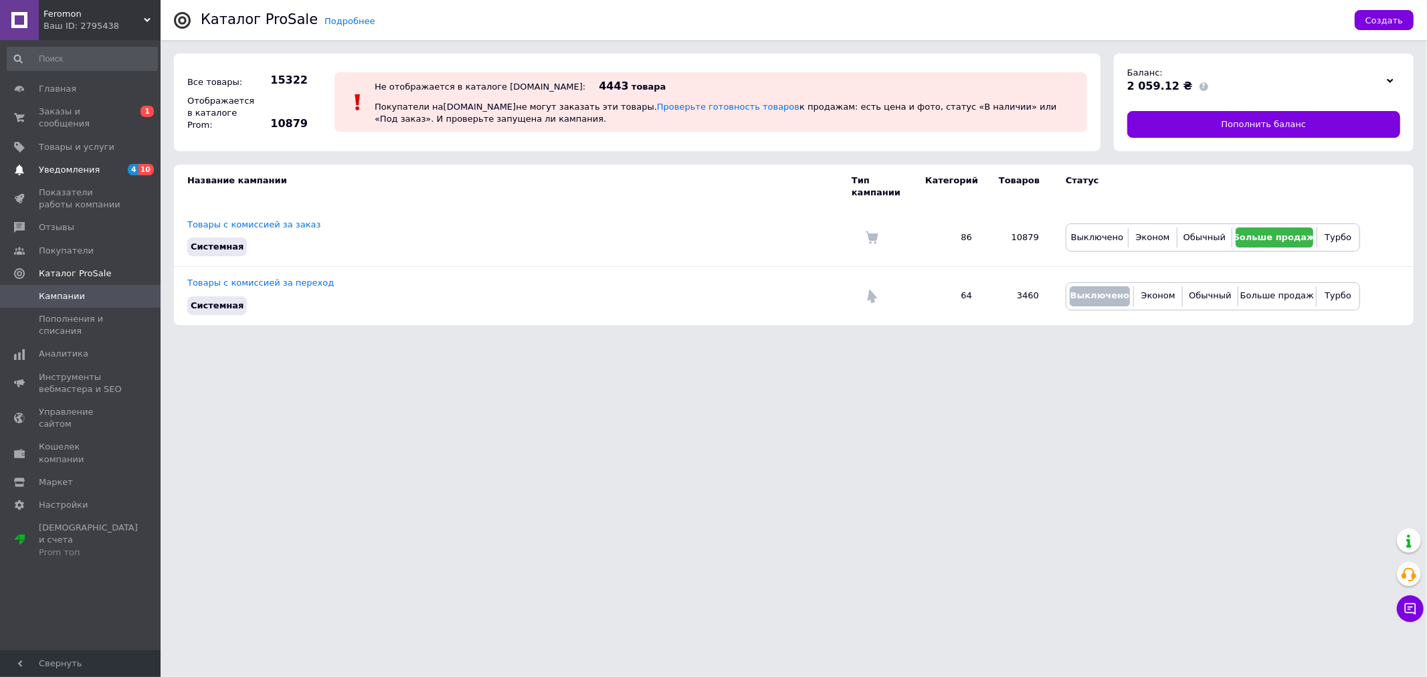
click at [130, 164] on span "4" at bounding box center [133, 169] width 11 height 11
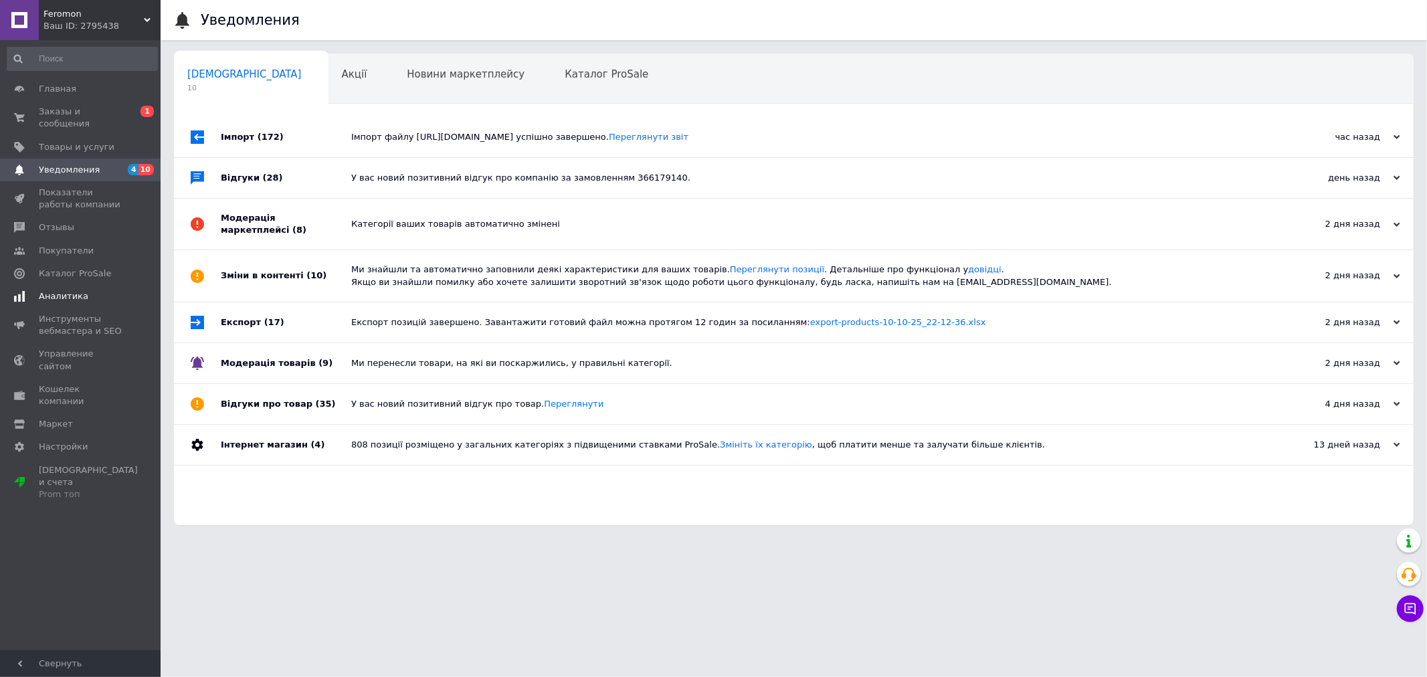
click at [76, 290] on span "Аналитика" at bounding box center [64, 296] width 50 height 12
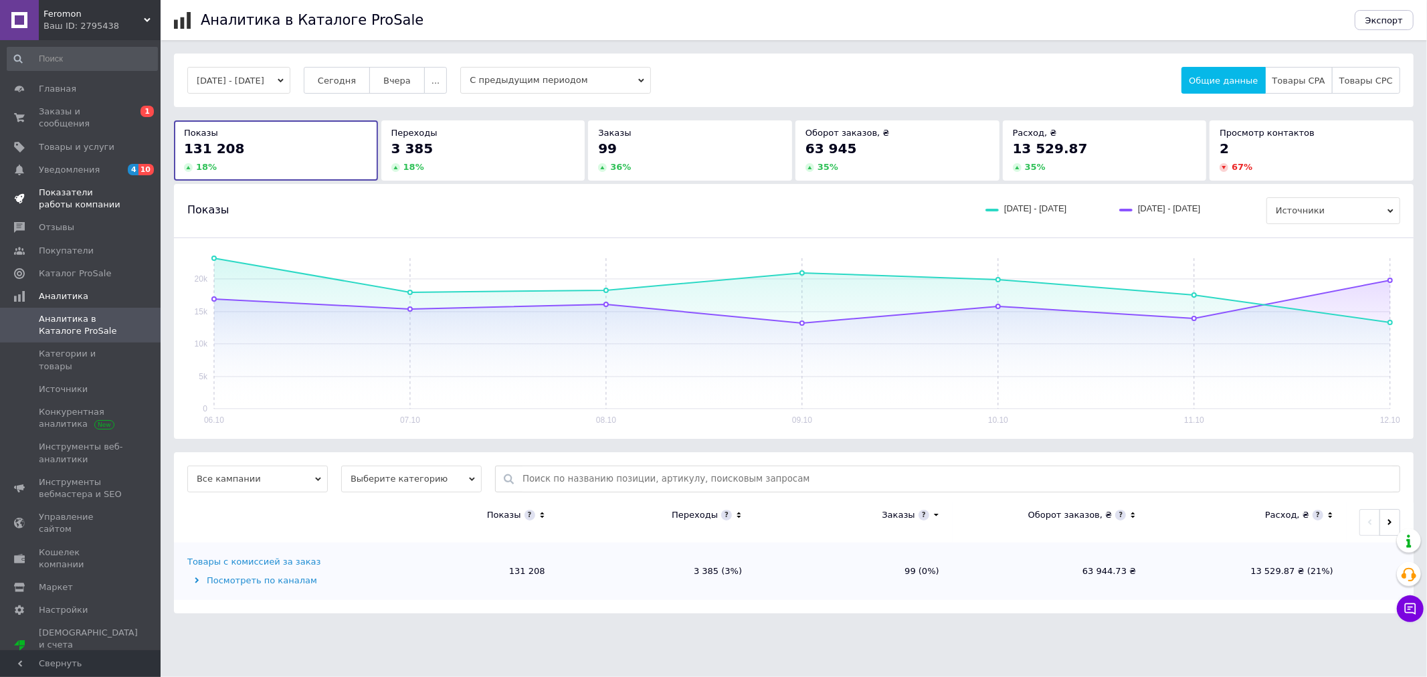
click at [69, 187] on span "Показатели работы компании" at bounding box center [81, 199] width 85 height 24
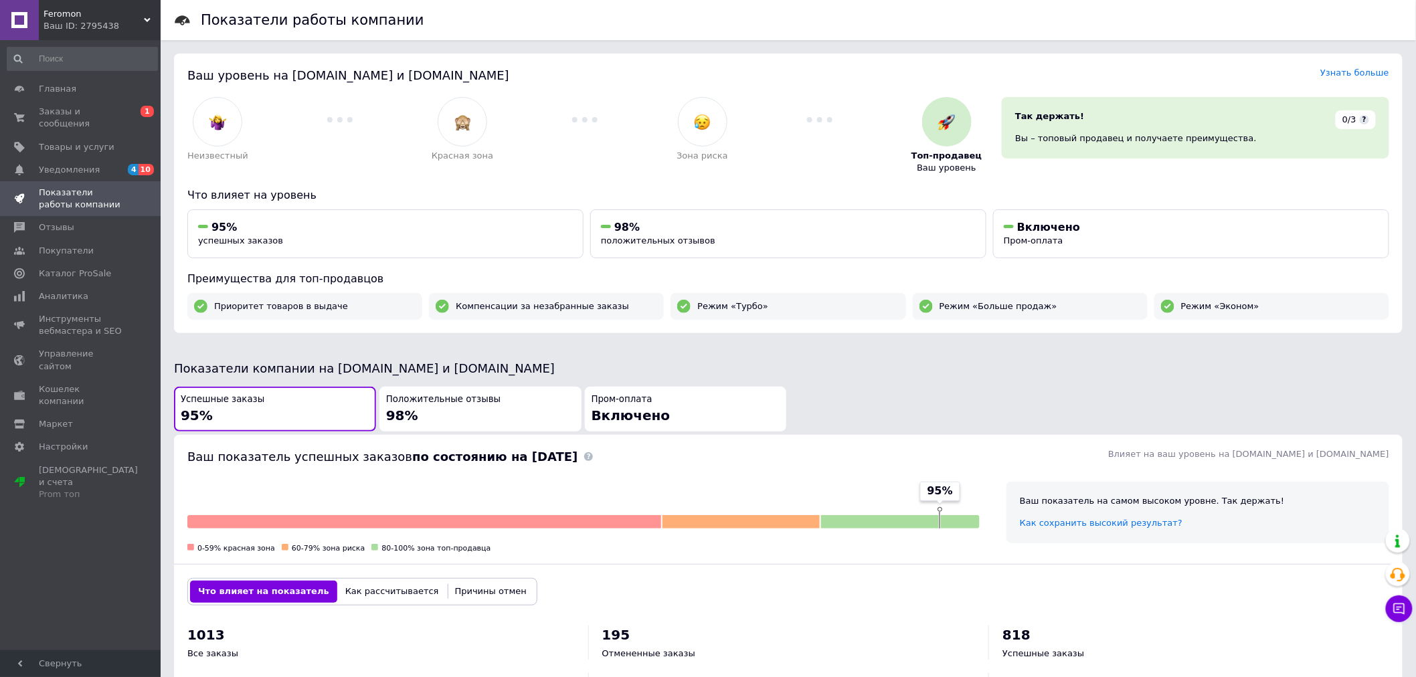
scroll to position [371, 0]
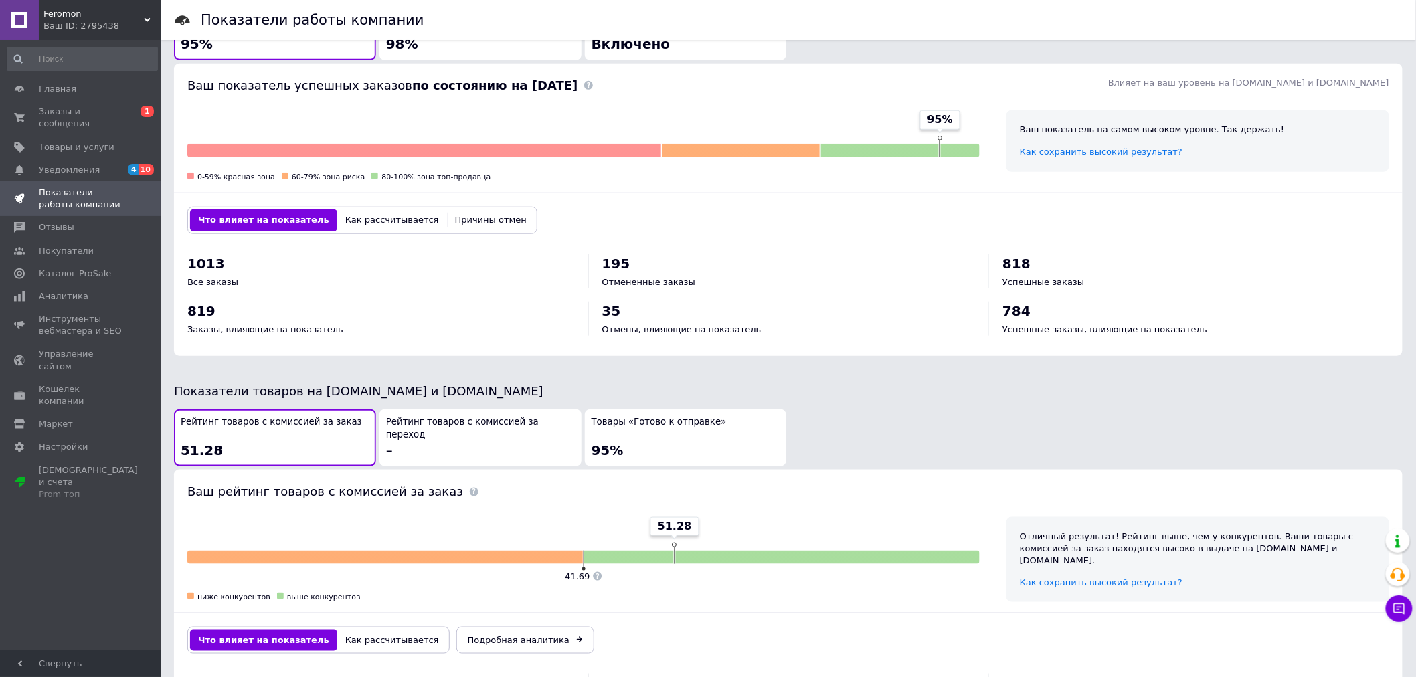
click at [460, 292] on div "1013 Все заказы 195 Отмененные заказы 818 Успешные заказы 819 Заказы, влияющие …" at bounding box center [788, 301] width 1202 height 95
click at [453, 286] on div "Все заказы" at bounding box center [380, 282] width 387 height 12
click at [112, 164] on span "Уведомления" at bounding box center [81, 170] width 85 height 12
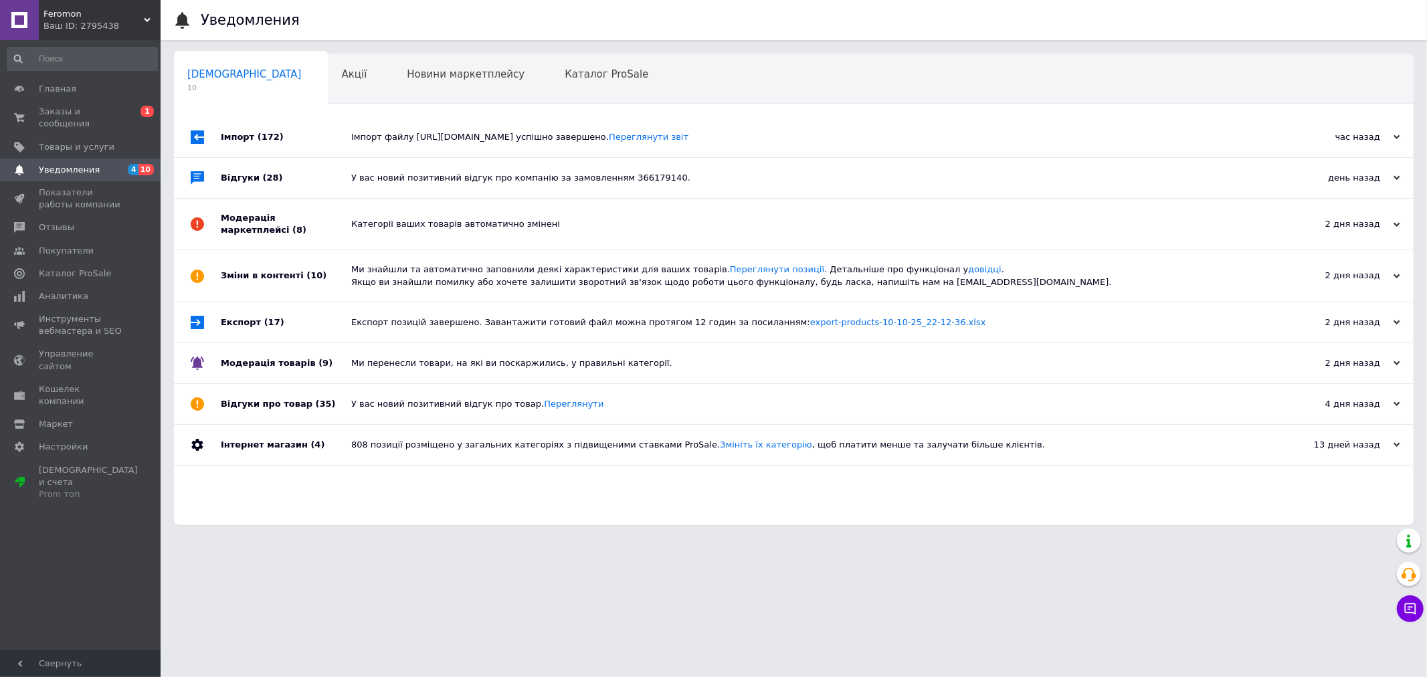
click at [935, 204] on div "Категорії ваших товарів автоматично змінені" at bounding box center [808, 224] width 915 height 51
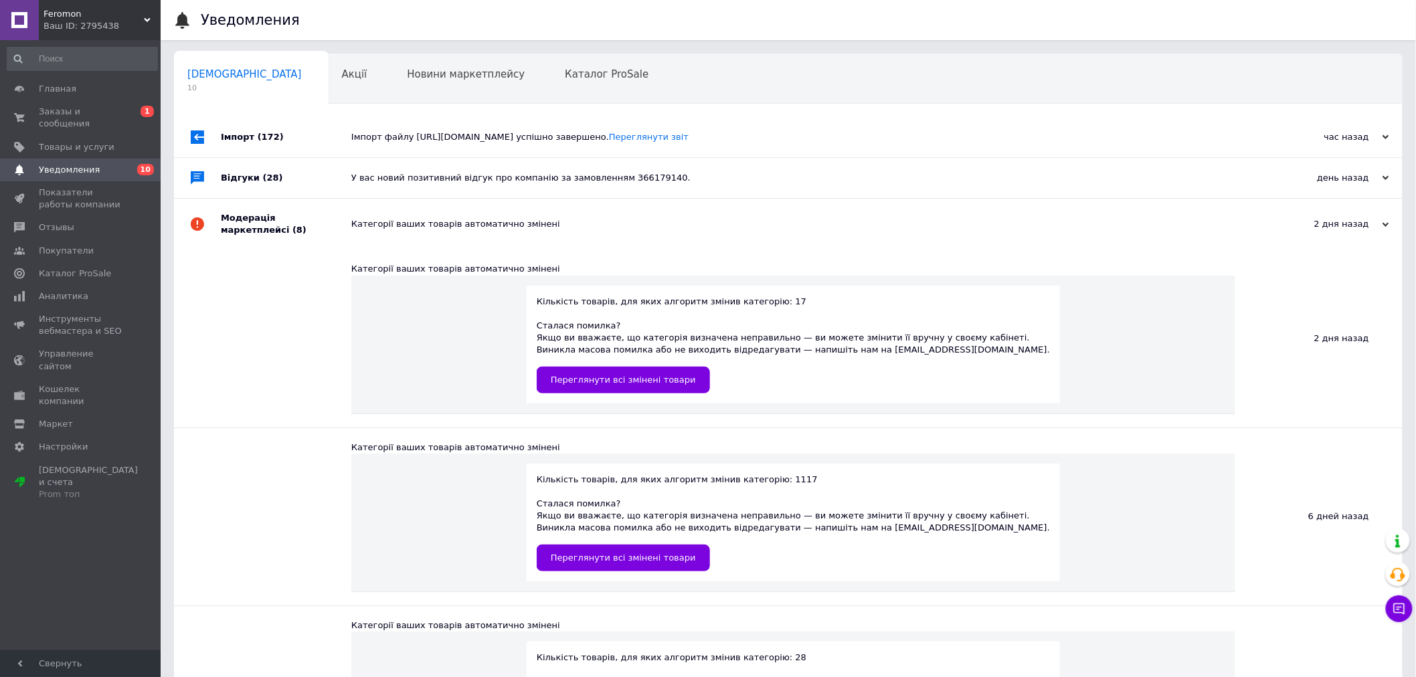
click at [933, 189] on div "У вас новий позитивний відгук про компанію за замовленням 366179140." at bounding box center [803, 178] width 904 height 40
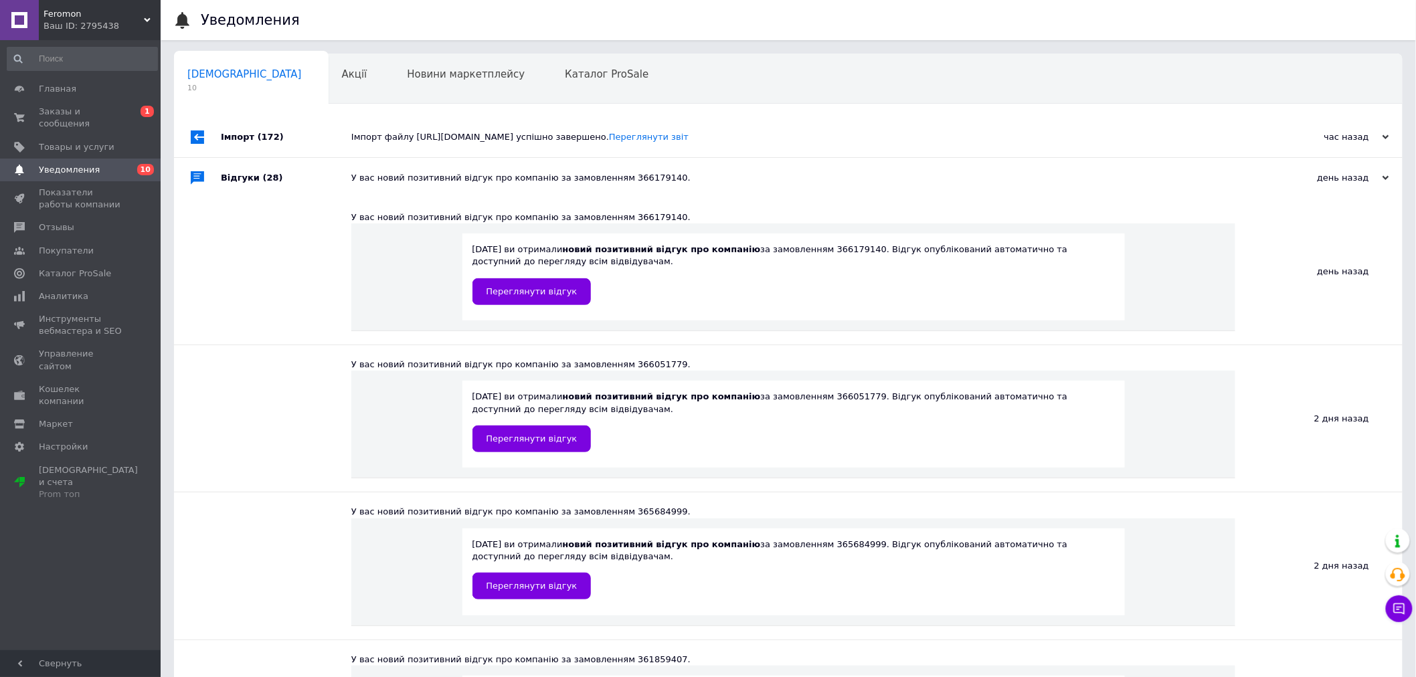
click at [921, 134] on div "Імпорт файлу [URL][DOMAIN_NAME] успішно завершено. Переглянути звіт" at bounding box center [803, 137] width 904 height 12
